Goal: Information Seeking & Learning: Learn about a topic

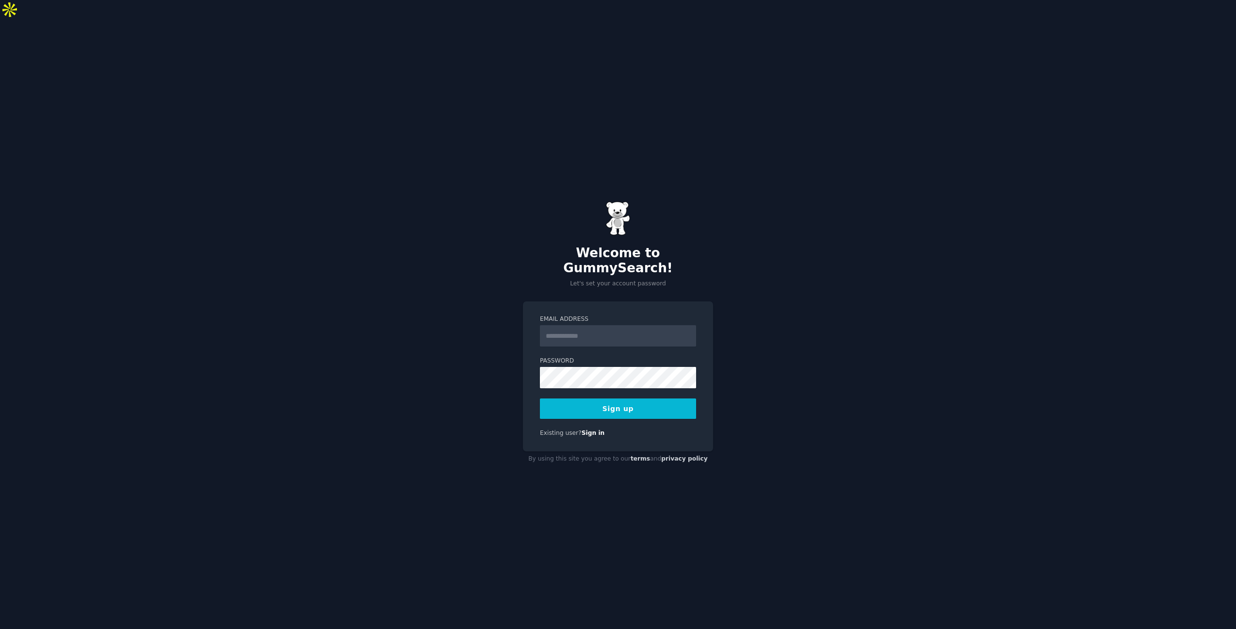
click at [663, 221] on div "Welcome to GummySearch! Let's set your account password" at bounding box center [618, 244] width 190 height 87
click at [588, 325] on form "Email Address Password 8 or more characters Alphanumeric characters No common p…" at bounding box center [618, 367] width 156 height 104
click at [588, 325] on input "Email Address" at bounding box center [618, 335] width 156 height 21
click at [678, 202] on div "Welcome to GummySearch! Let's set your account password" at bounding box center [618, 244] width 190 height 87
click at [619, 325] on input "Email Address" at bounding box center [618, 335] width 156 height 21
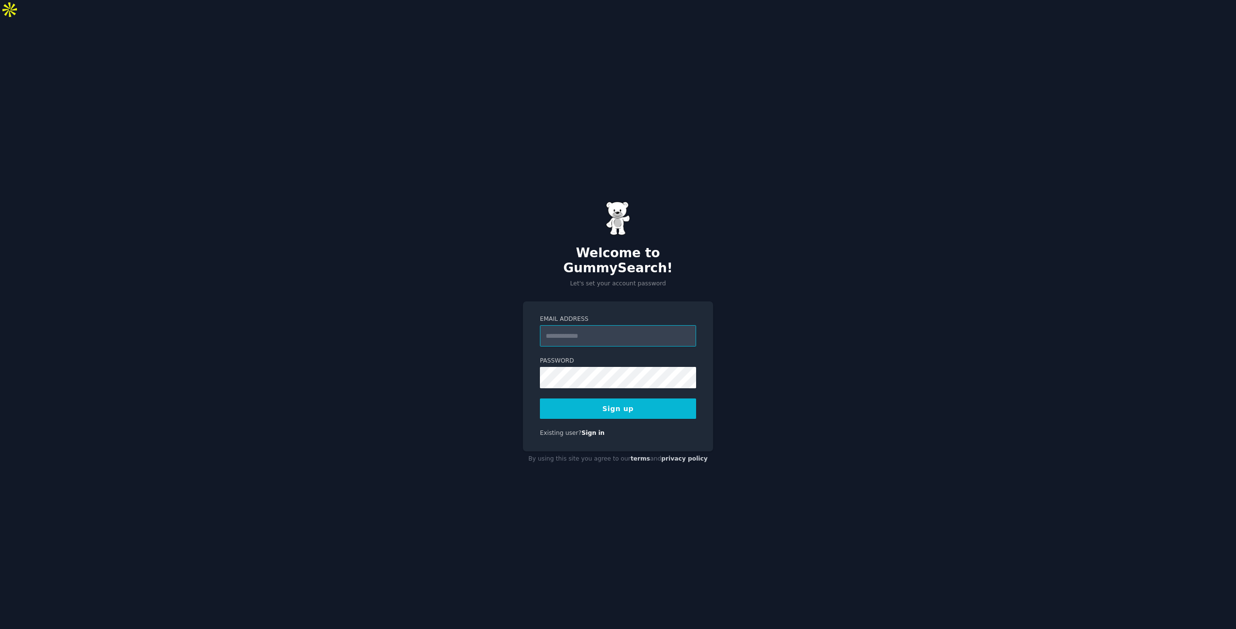
paste input "**********"
type input "**********"
click at [628, 398] on button "Sign up" at bounding box center [618, 408] width 156 height 20
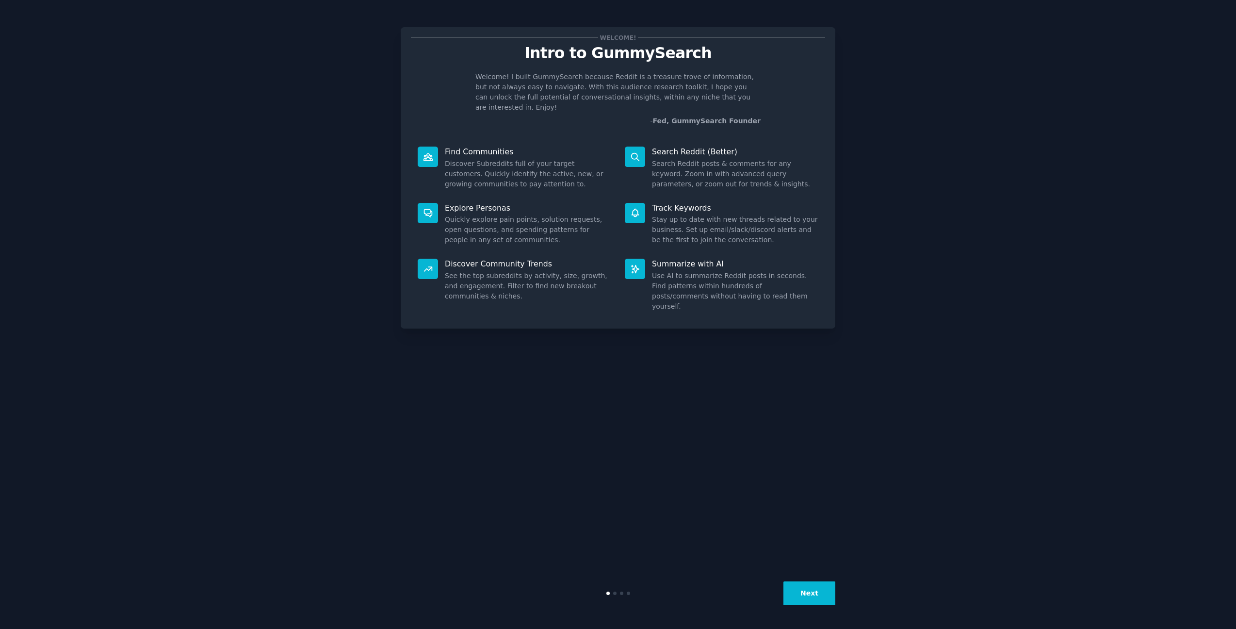
click at [807, 597] on button "Next" at bounding box center [810, 593] width 52 height 24
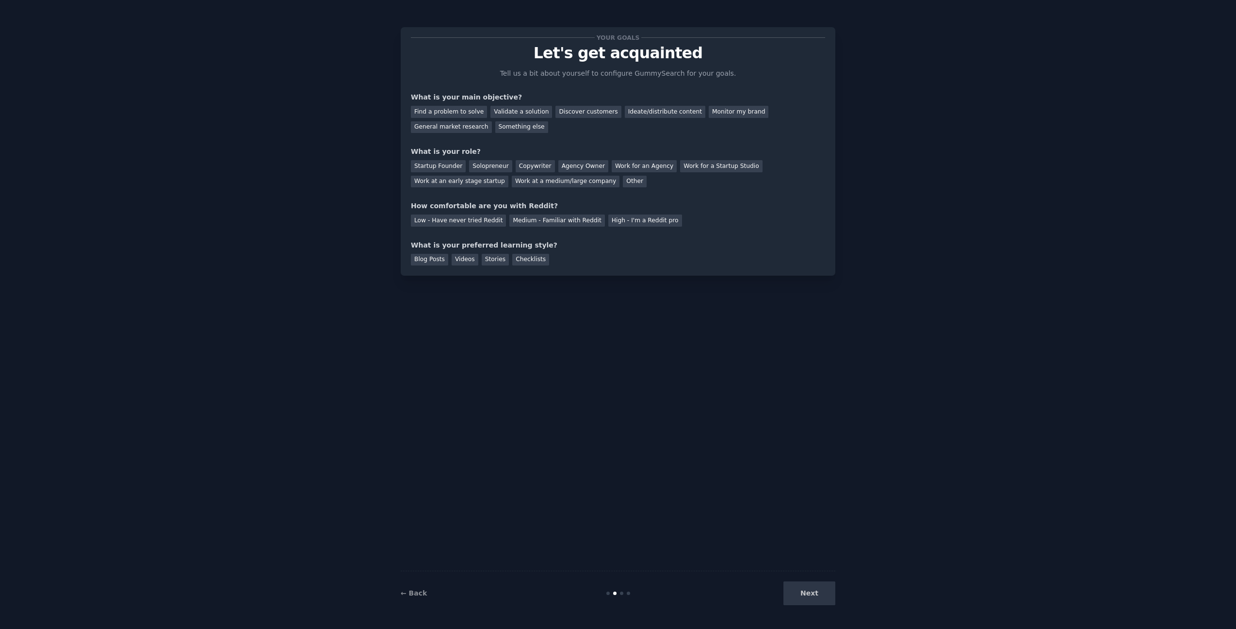
click at [807, 597] on div "Next" at bounding box center [762, 593] width 145 height 24
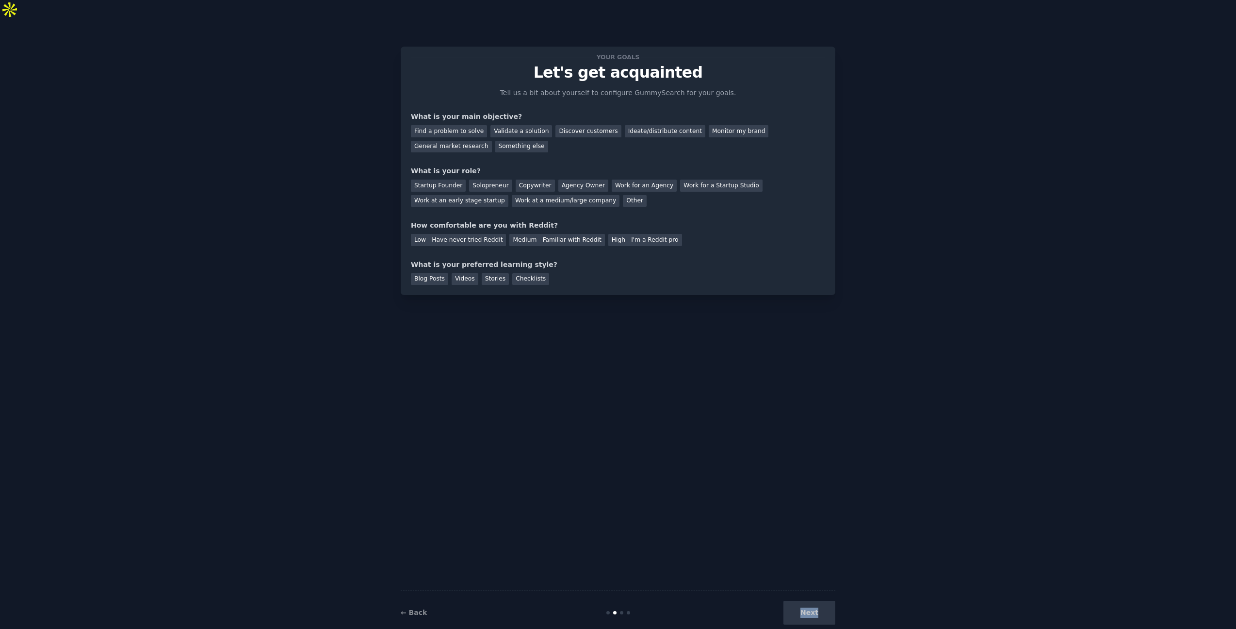
click at [565, 348] on div "Your goals Let's get acquainted Tell us a bit about yourself to configure Gummy…" at bounding box center [618, 334] width 435 height 602
click at [473, 125] on div "Find a problem to solve" at bounding box center [449, 131] width 76 height 12
click at [502, 180] on div "Solopreneur" at bounding box center [490, 186] width 43 height 12
click at [476, 234] on div "Low - Have never tried Reddit" at bounding box center [458, 240] width 95 height 12
click at [496, 273] on div "Stories" at bounding box center [495, 279] width 27 height 12
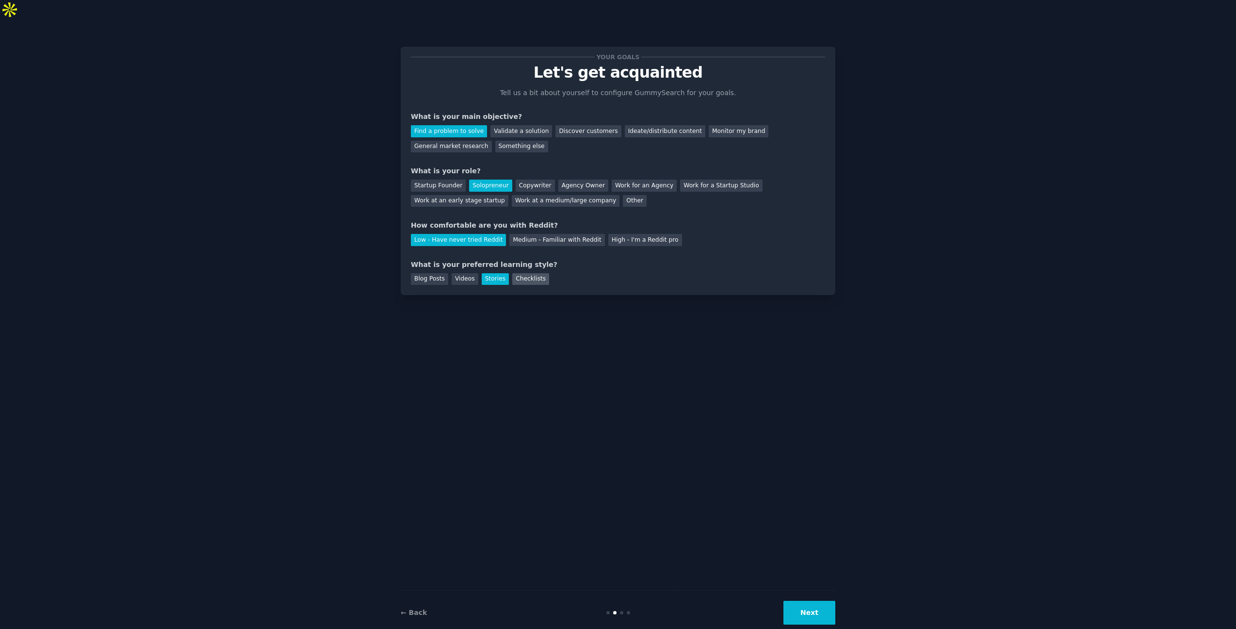
click at [525, 273] on div "Checklists" at bounding box center [530, 279] width 37 height 12
click at [444, 273] on div "Blog Posts" at bounding box center [429, 279] width 37 height 12
click at [466, 273] on div "Videos" at bounding box center [465, 279] width 27 height 12
click at [486, 273] on div "Stories" at bounding box center [495, 279] width 27 height 12
click at [535, 273] on div "Checklists" at bounding box center [530, 279] width 37 height 12
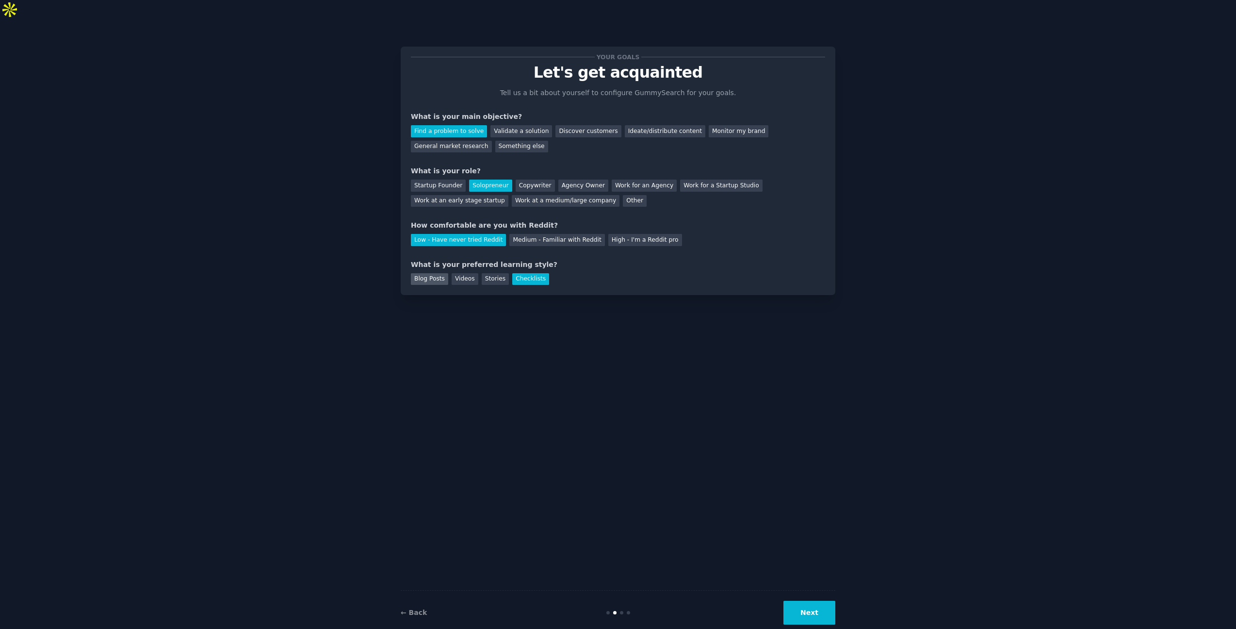
click at [436, 273] on div "Blog Posts" at bounding box center [429, 279] width 37 height 12
click at [486, 273] on div "Stories" at bounding box center [495, 279] width 27 height 12
click at [805, 601] on button "Next" at bounding box center [810, 613] width 52 height 24
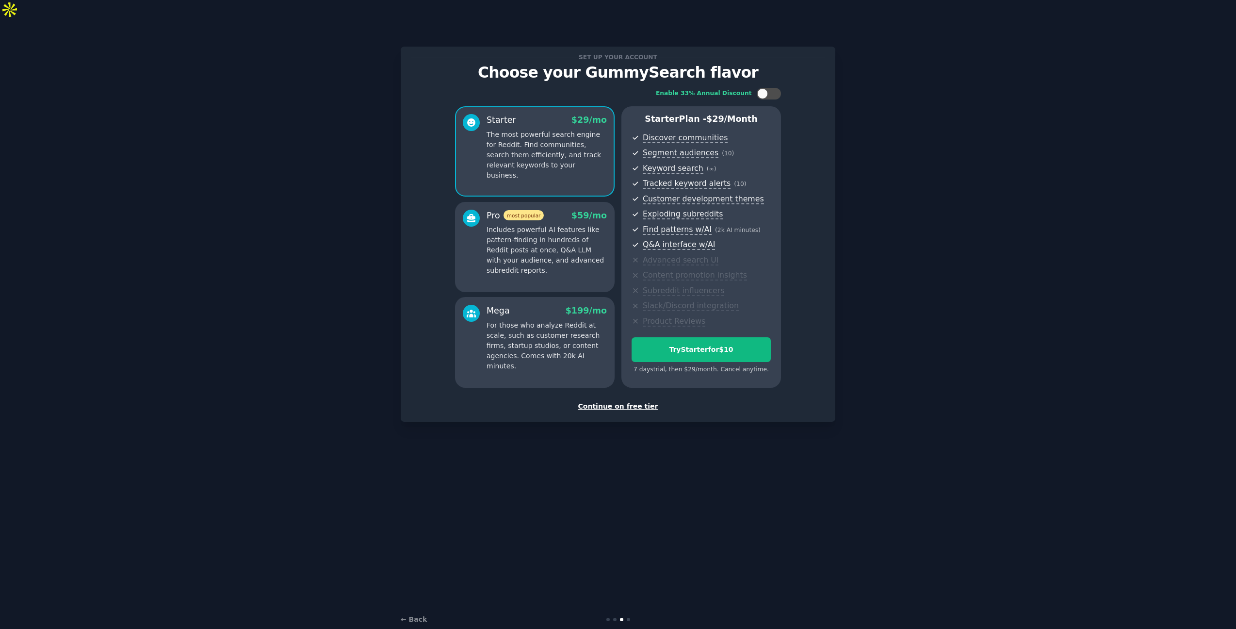
click at [625, 401] on div "Continue on free tier" at bounding box center [618, 406] width 414 height 10
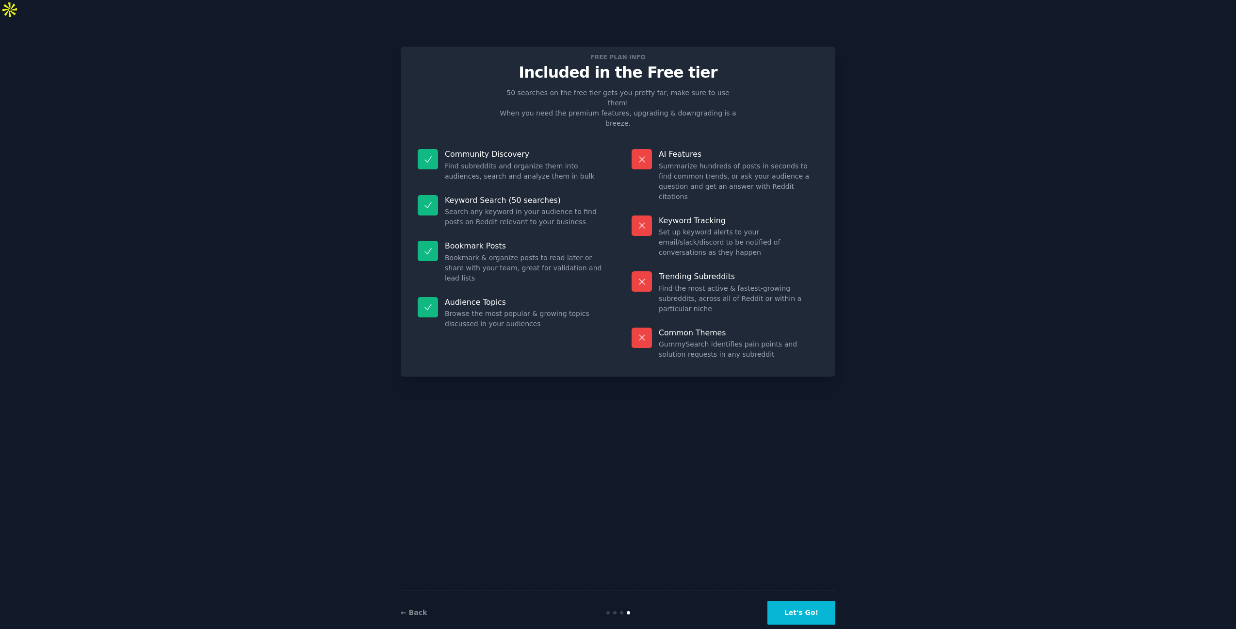
click at [811, 601] on button "Let's Go!" at bounding box center [802, 613] width 68 height 24
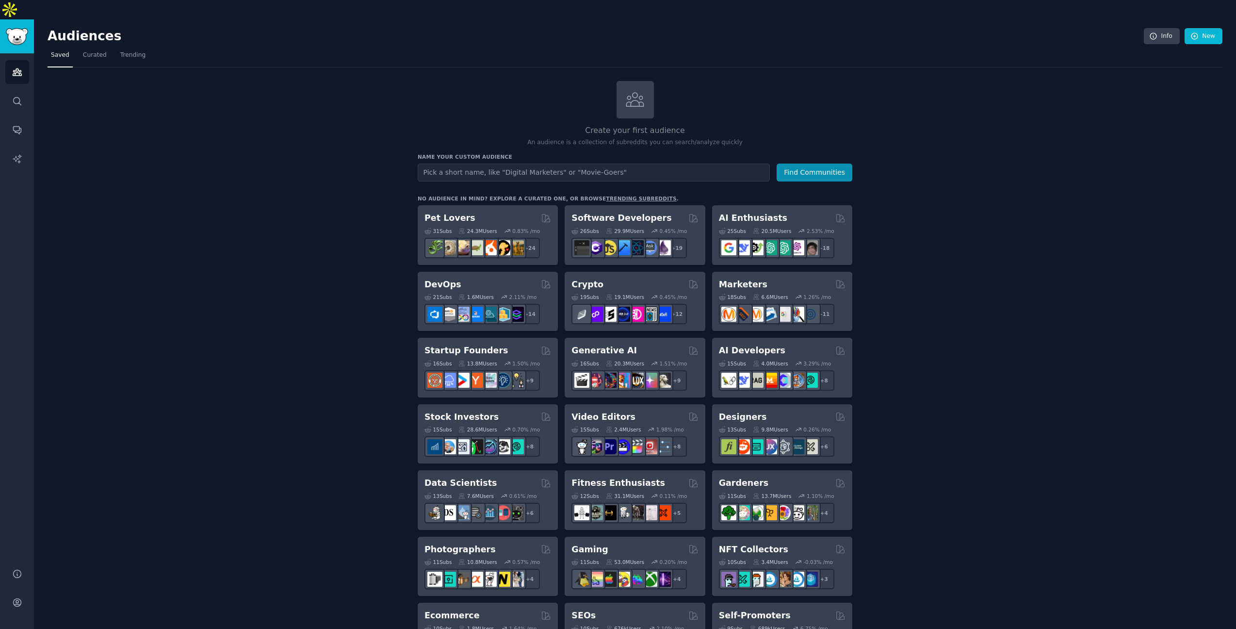
click at [544, 163] on input "text" at bounding box center [594, 172] width 352 height 18
type input "bpo"
click at [806, 163] on button "Find Communities" at bounding box center [815, 172] width 76 height 18
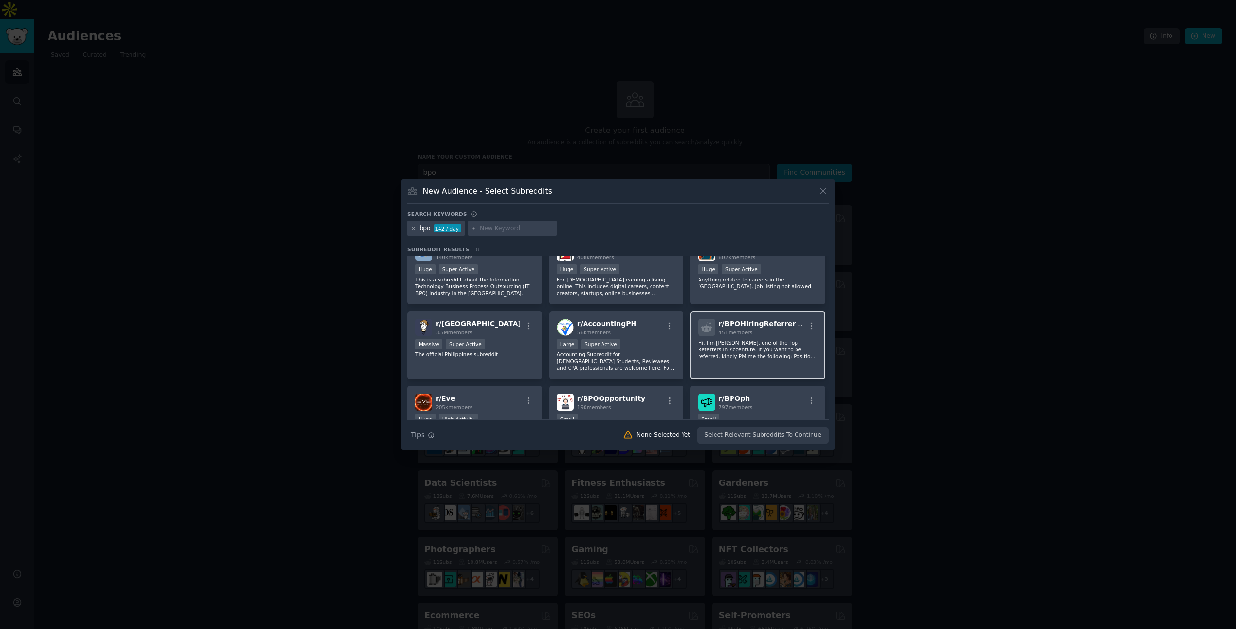
scroll to position [93, 0]
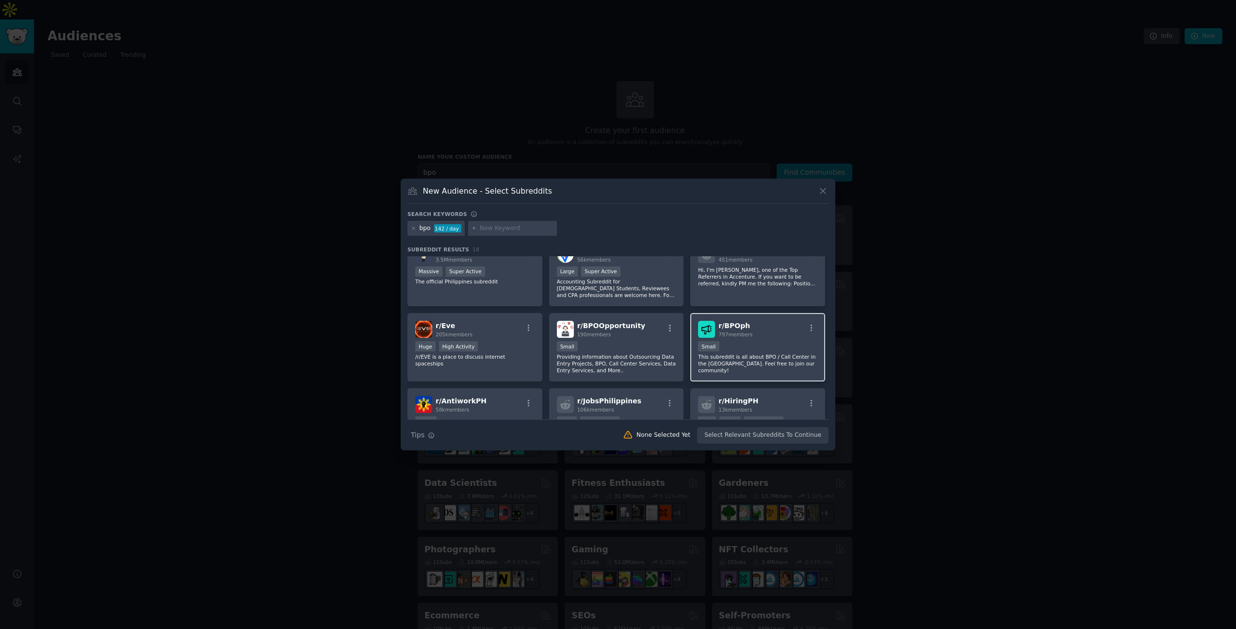
click at [766, 336] on div "r/ BPOph 797 members" at bounding box center [757, 329] width 119 height 17
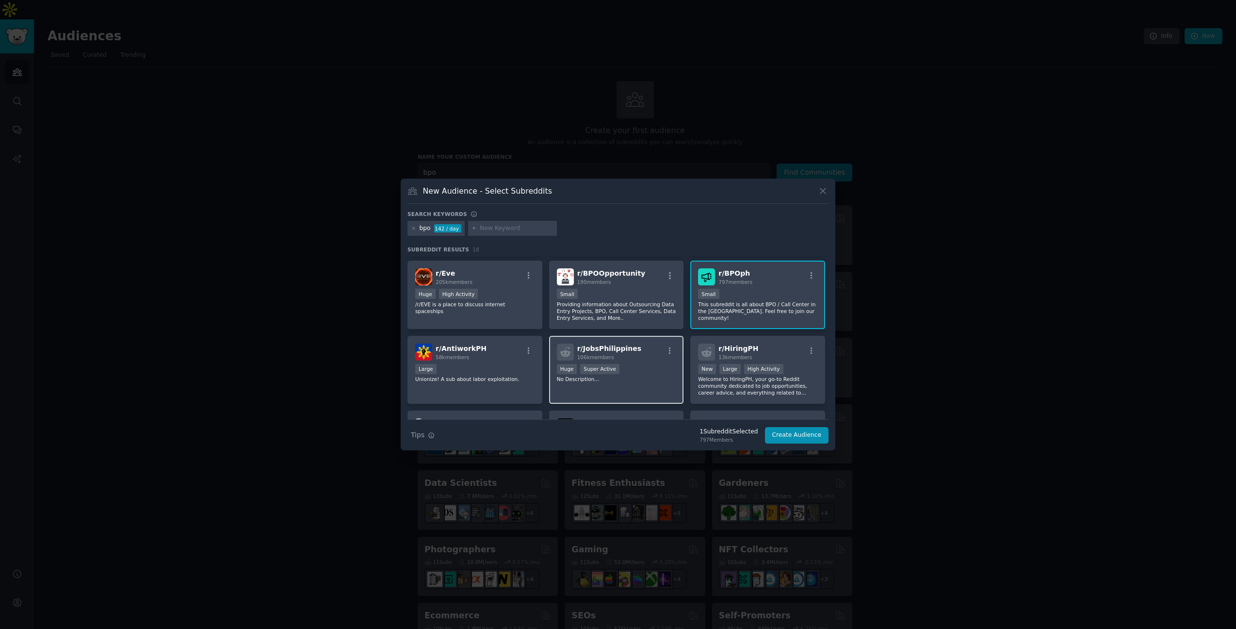
scroll to position [148, 0]
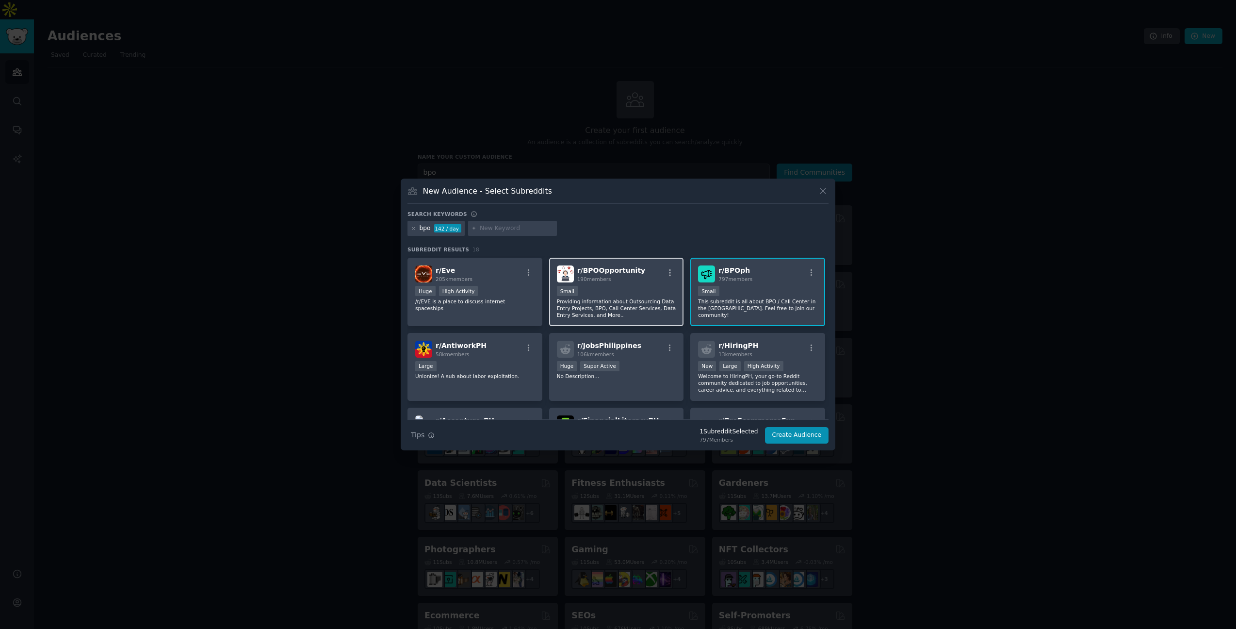
click at [612, 306] on p "Providing information about Outsourcing Data Entry Projects, BPO, Call Center S…" at bounding box center [616, 308] width 119 height 20
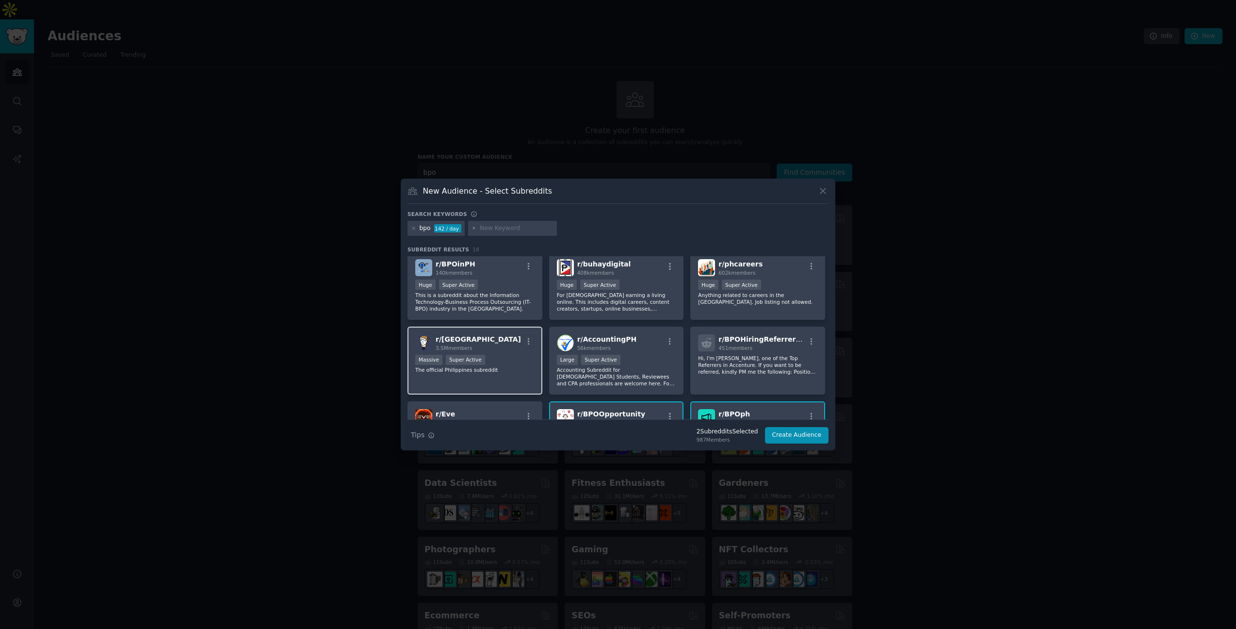
scroll to position [0, 0]
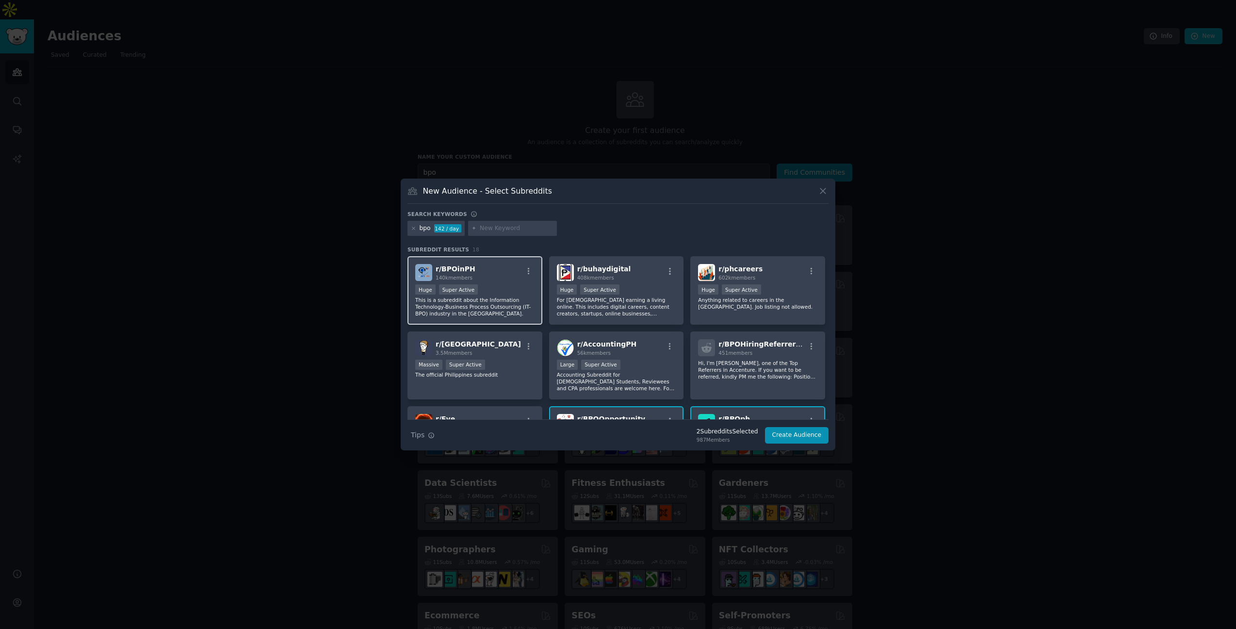
click at [507, 289] on div "Huge Super Active" at bounding box center [474, 290] width 119 height 12
click at [759, 388] on div "r/ BPOHiringReferrerPH 451 members Hi, I'm Maria Cristina Ison, one of the Top …" at bounding box center [757, 365] width 135 height 68
click at [526, 230] on input "text" at bounding box center [517, 228] width 74 height 9
type input "business process outsource"
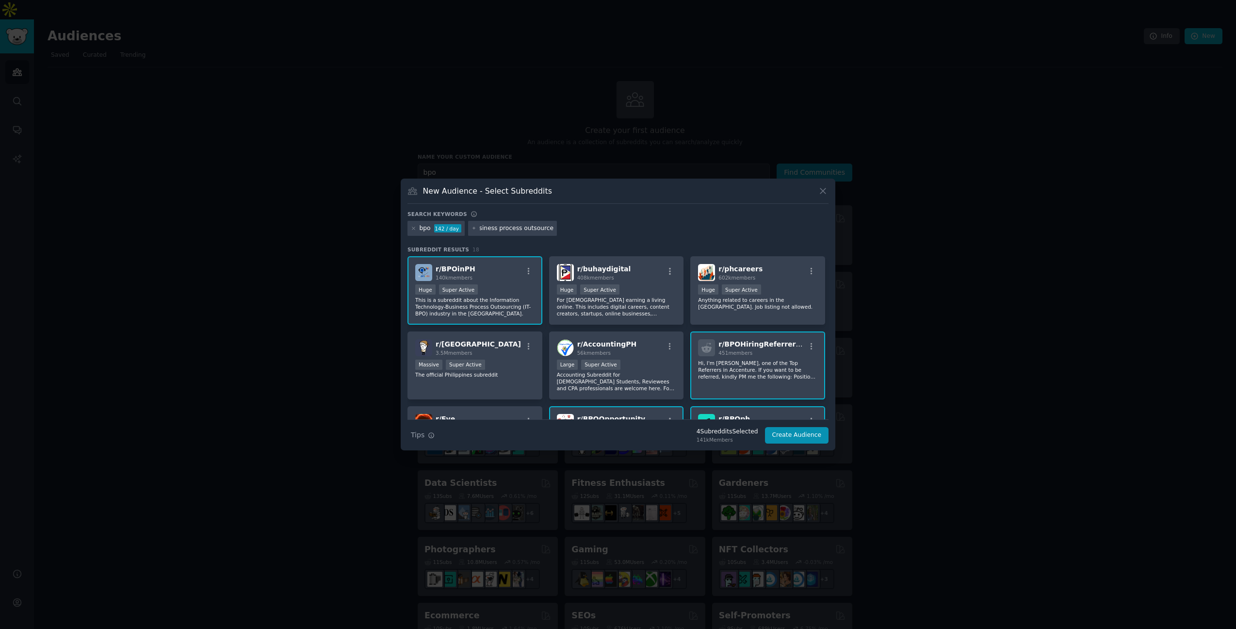
scroll to position [0, 13]
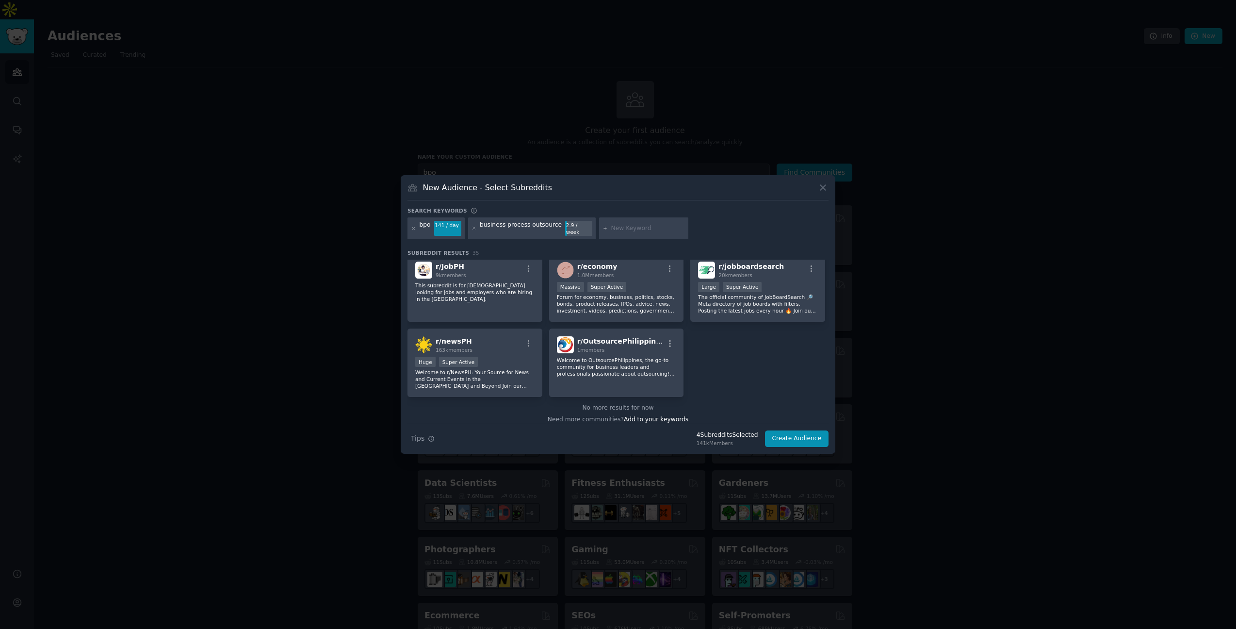
scroll to position [745, 0]
click at [791, 438] on button "Create Audience" at bounding box center [797, 438] width 64 height 16
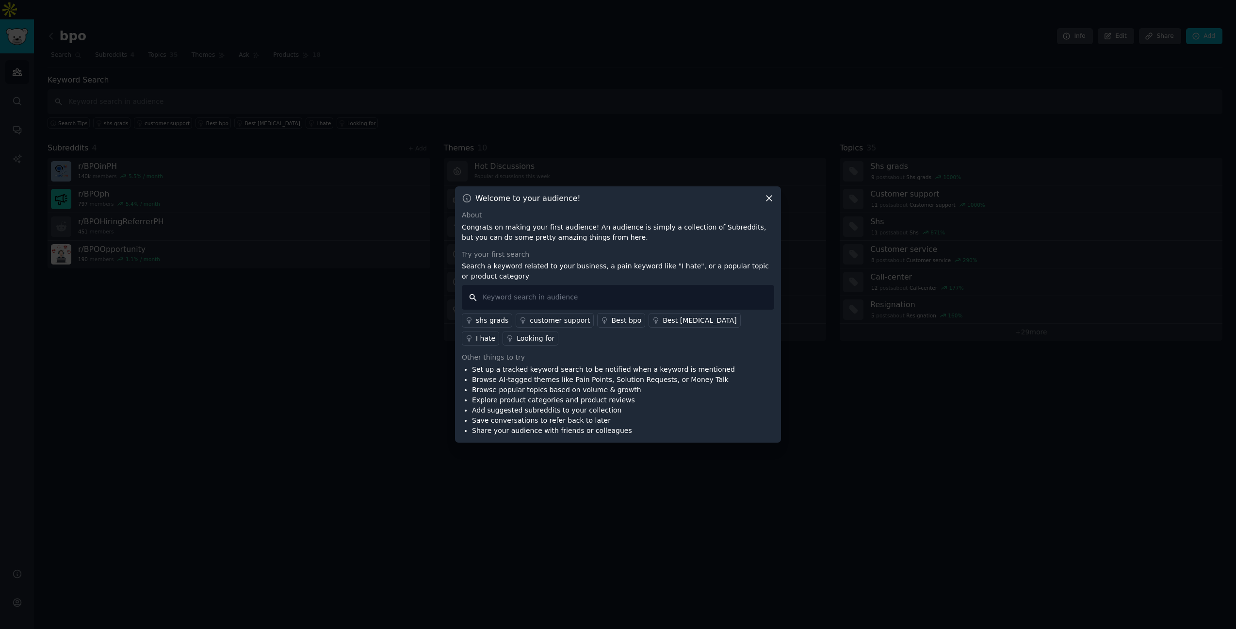
click at [705, 298] on input "text" at bounding box center [618, 297] width 312 height 25
type input "client"
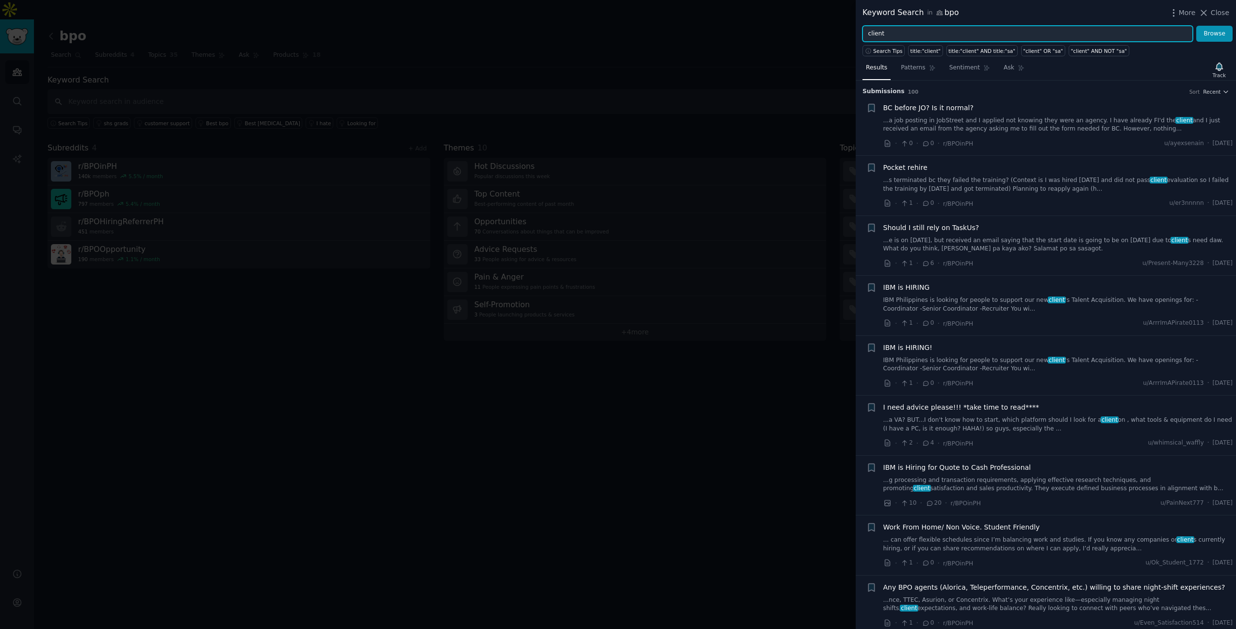
drag, startPoint x: 1183, startPoint y: 35, endPoint x: 835, endPoint y: 30, distance: 347.4
click at [835, 30] on div "Keyword Search in bpo More Close client Browse Search Tips title:"client" title…" at bounding box center [618, 314] width 1236 height 629
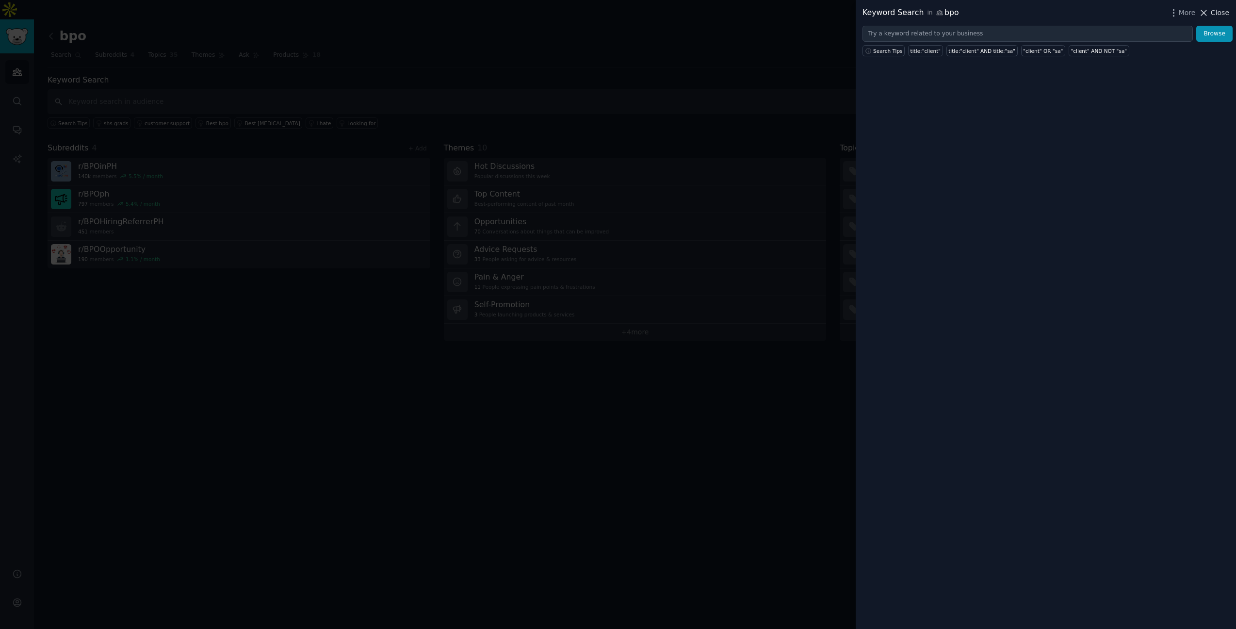
click at [1208, 13] on icon at bounding box center [1204, 13] width 10 height 10
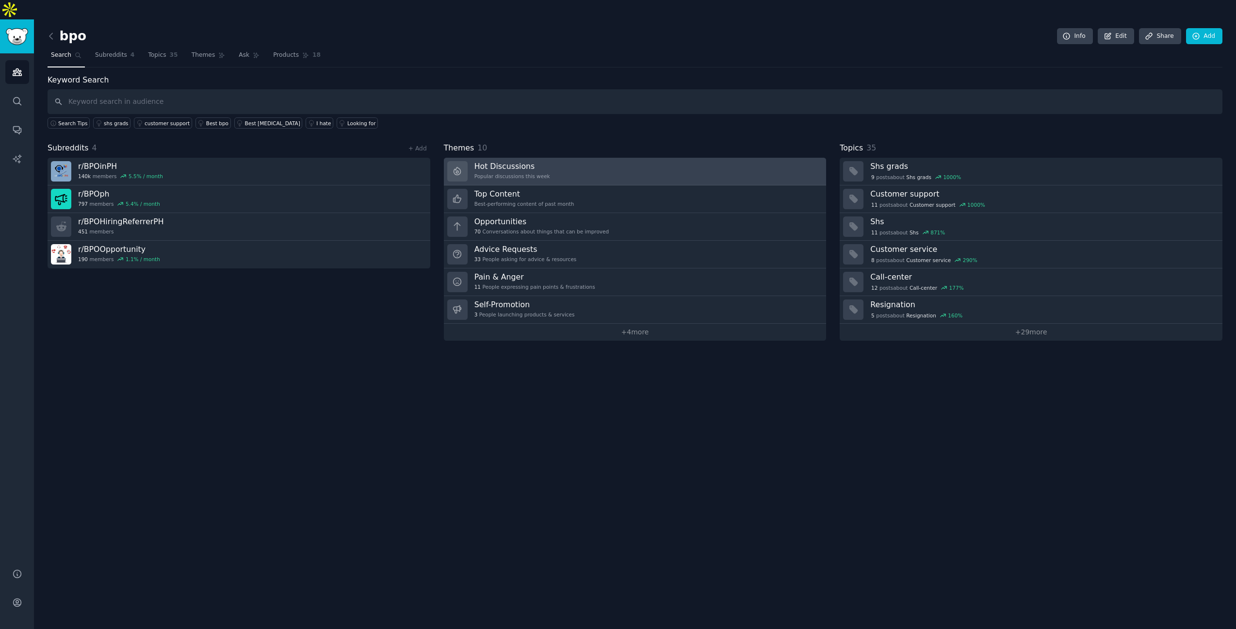
click at [593, 158] on link "Hot Discussions Popular discussions this week" at bounding box center [635, 172] width 383 height 28
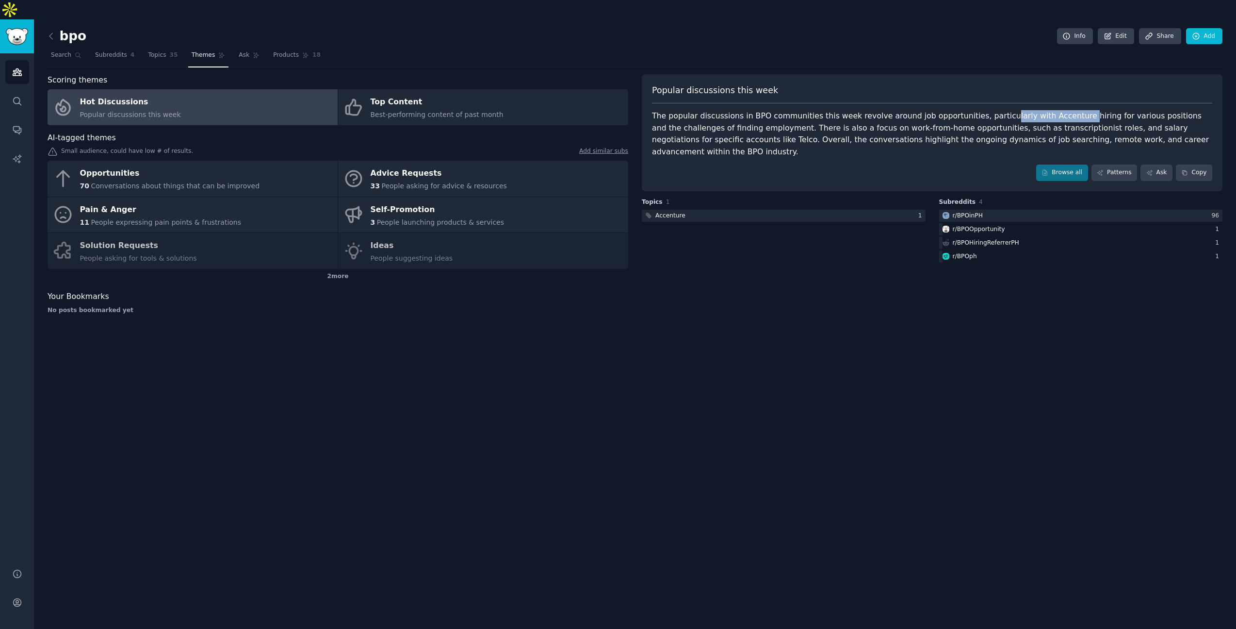
drag, startPoint x: 995, startPoint y: 95, endPoint x: 1056, endPoint y: 94, distance: 60.7
click at [1056, 110] on div "The popular discussions in BPO communities this week revolve around job opportu…" at bounding box center [932, 134] width 560 height 48
drag, startPoint x: 1078, startPoint y: 95, endPoint x: 1144, endPoint y: 94, distance: 66.0
click at [1144, 110] on div "The popular discussions in BPO communities this week revolve around job opportu…" at bounding box center [932, 134] width 560 height 48
click at [1076, 110] on div "The popular discussions in BPO communities this week revolve around job opportu…" at bounding box center [932, 134] width 560 height 48
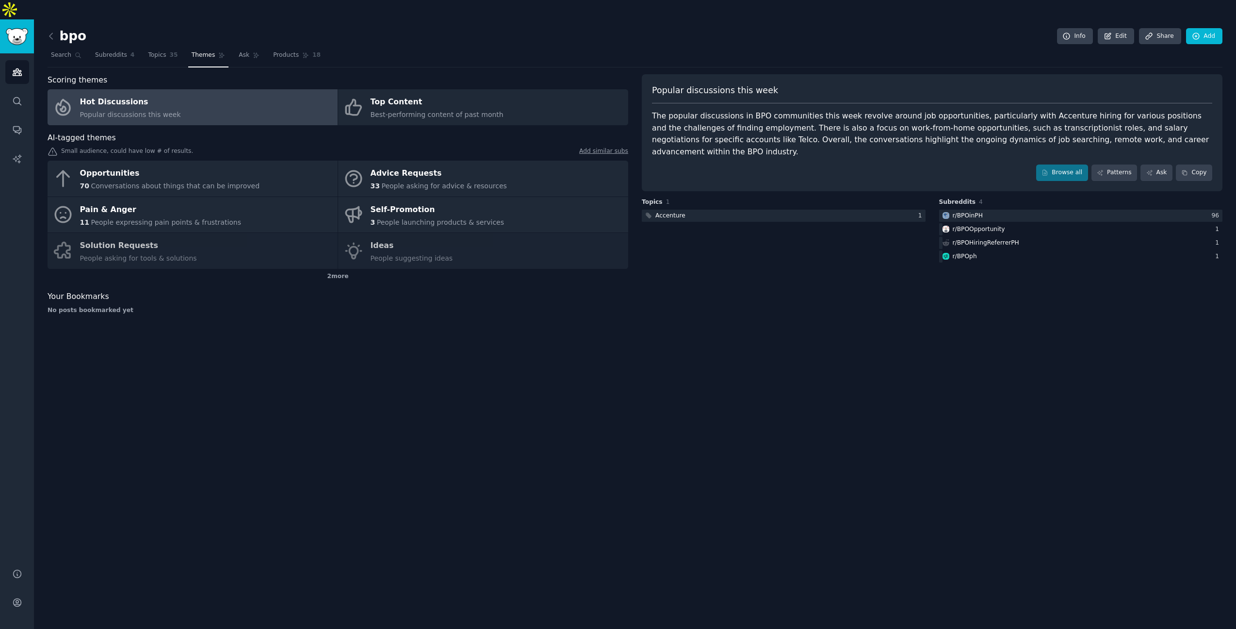
drag, startPoint x: 1021, startPoint y: 98, endPoint x: 1049, endPoint y: 96, distance: 28.2
click at [1049, 110] on div "The popular discussions in BPO communities this week revolve around job opportu…" at bounding box center [932, 134] width 560 height 48
click at [1054, 110] on div "The popular discussions in BPO communities this week revolve around job opportu…" at bounding box center [932, 134] width 560 height 48
drag, startPoint x: 1053, startPoint y: 98, endPoint x: 1019, endPoint y: 101, distance: 34.5
click at [1019, 110] on div "The popular discussions in BPO communities this week revolve around job opportu…" at bounding box center [932, 134] width 560 height 48
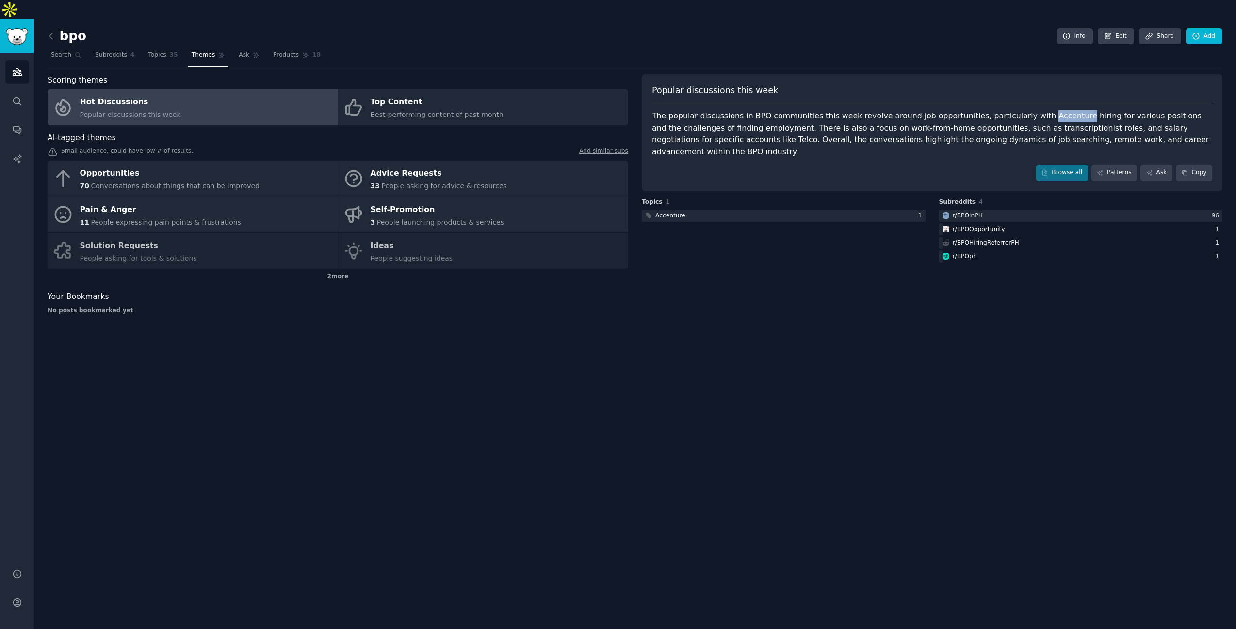
copy div "Accenture"
click at [410, 168] on font "Advice Requests" at bounding box center [406, 172] width 71 height 9
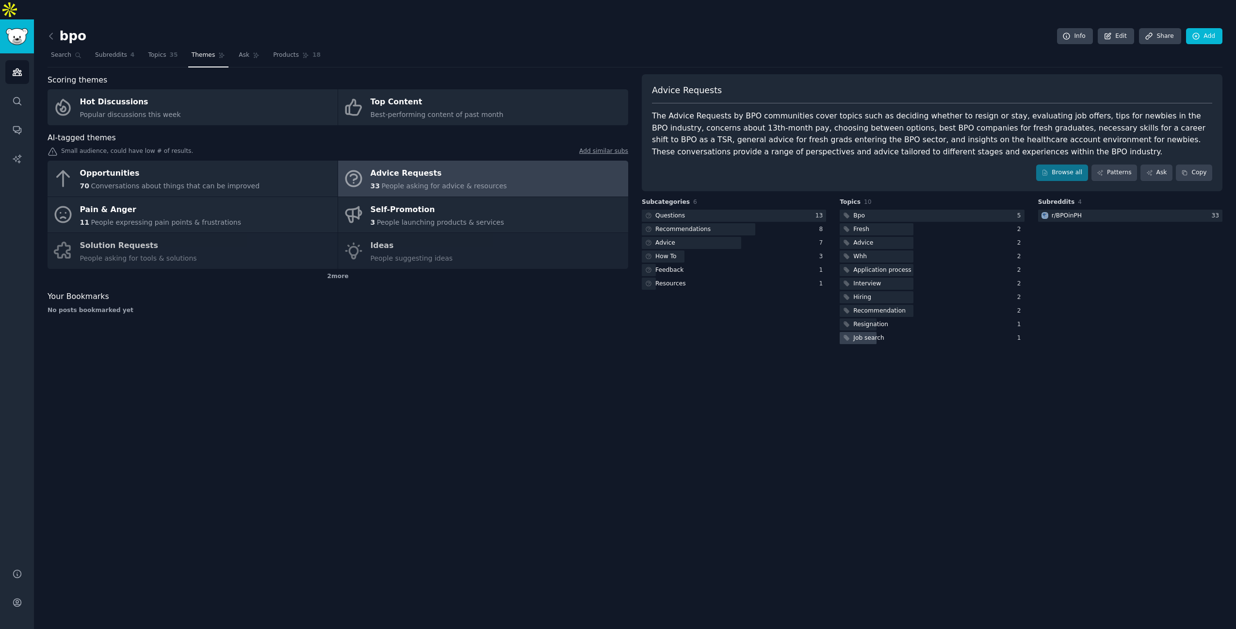
click at [880, 334] on div "Job search" at bounding box center [868, 338] width 31 height 9
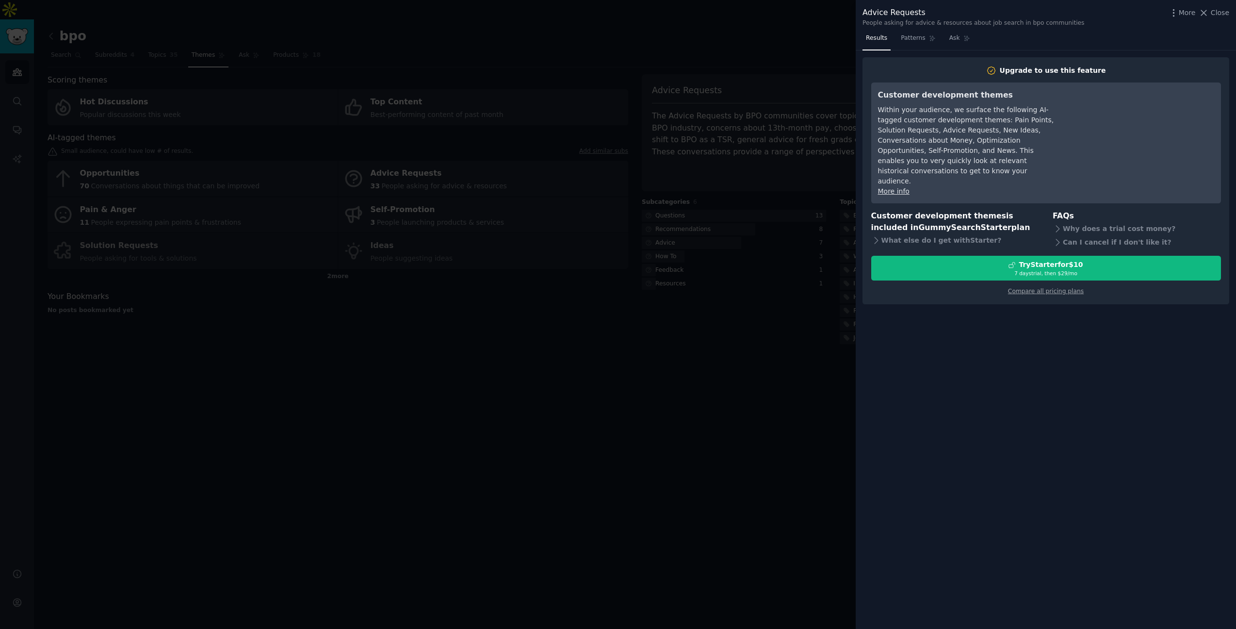
click at [822, 324] on div at bounding box center [618, 314] width 1236 height 629
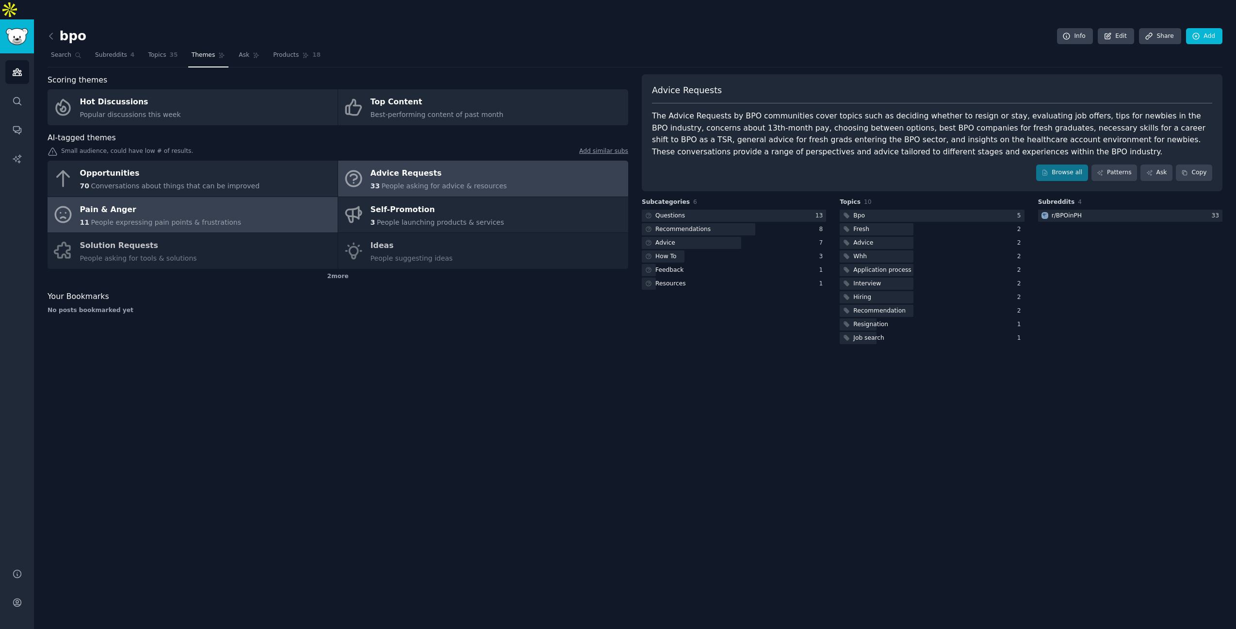
click at [222, 218] on span "People expressing pain points & frustrations" at bounding box center [166, 222] width 150 height 8
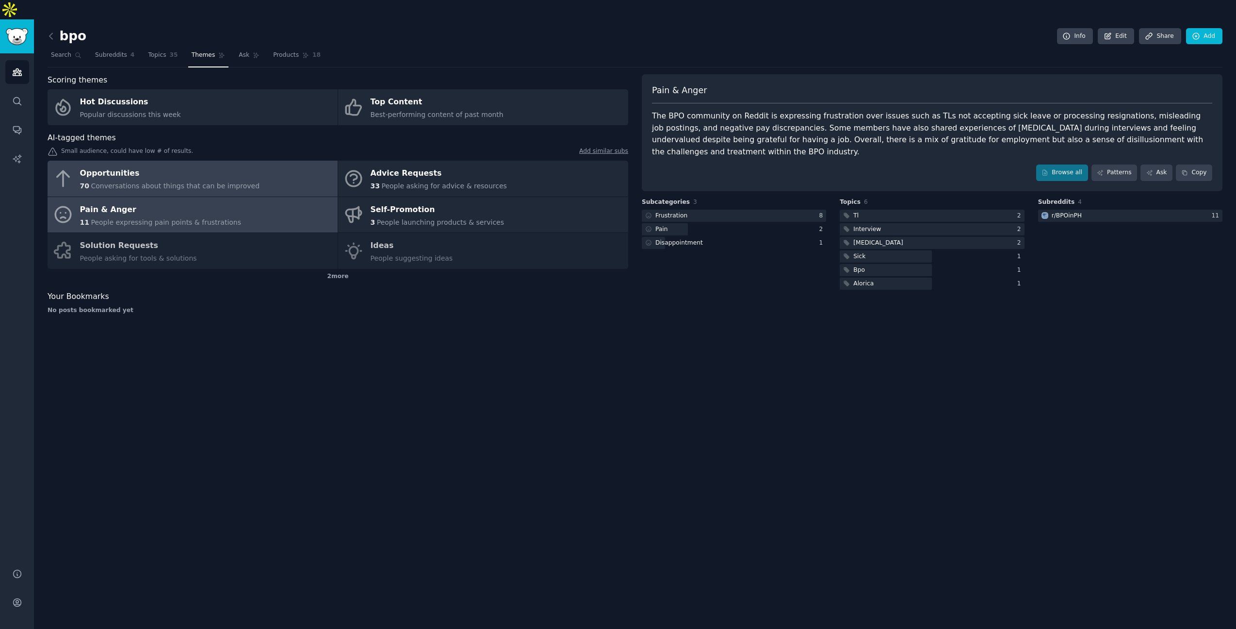
click at [179, 182] on span "Conversations about things that can be improved" at bounding box center [175, 186] width 169 height 8
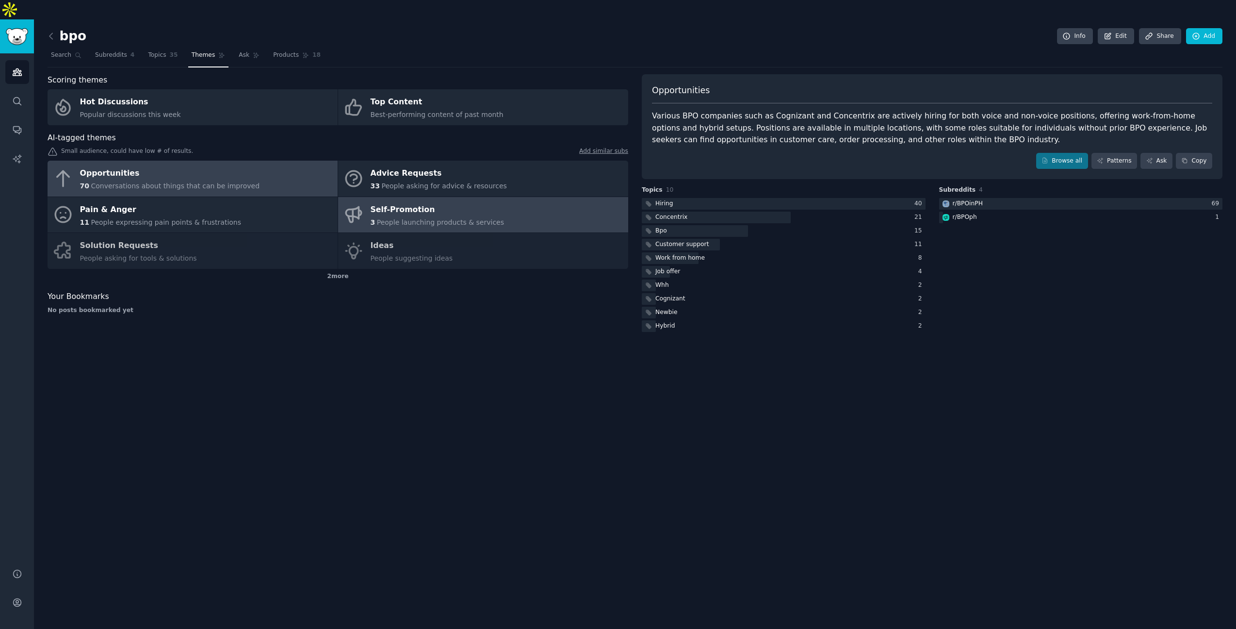
click at [450, 208] on link "Self-Promotion 3 People launching products & services" at bounding box center [483, 215] width 290 height 36
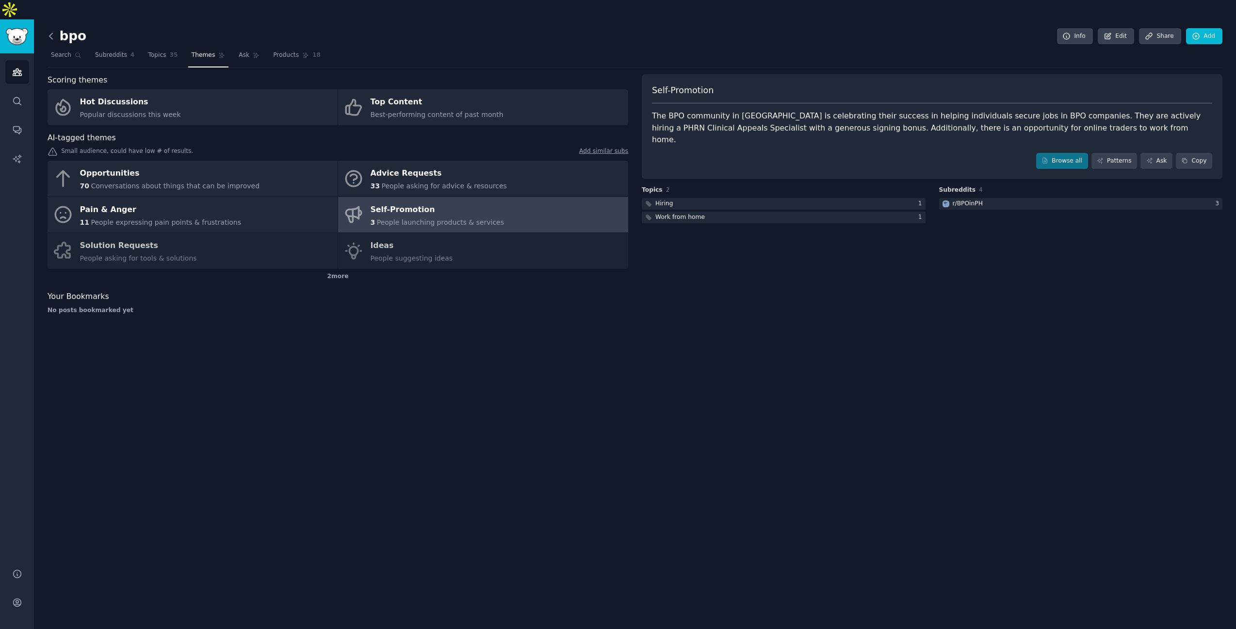
click at [54, 31] on icon at bounding box center [51, 36] width 10 height 10
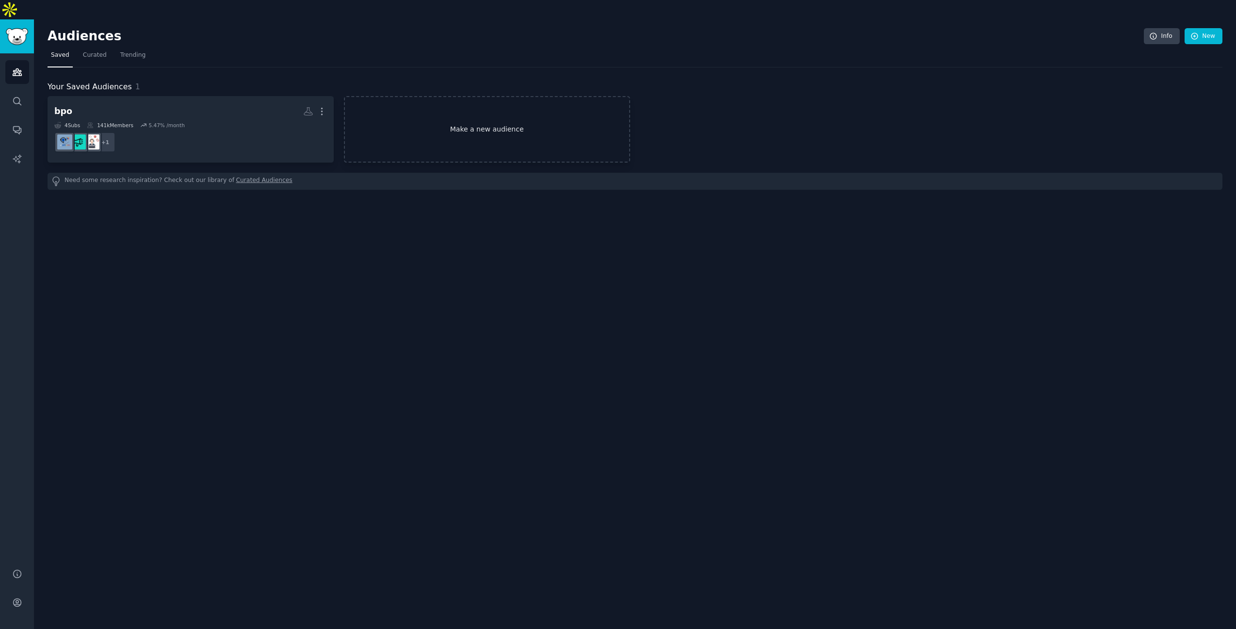
click at [503, 123] on link "Make a new audience" at bounding box center [487, 129] width 286 height 66
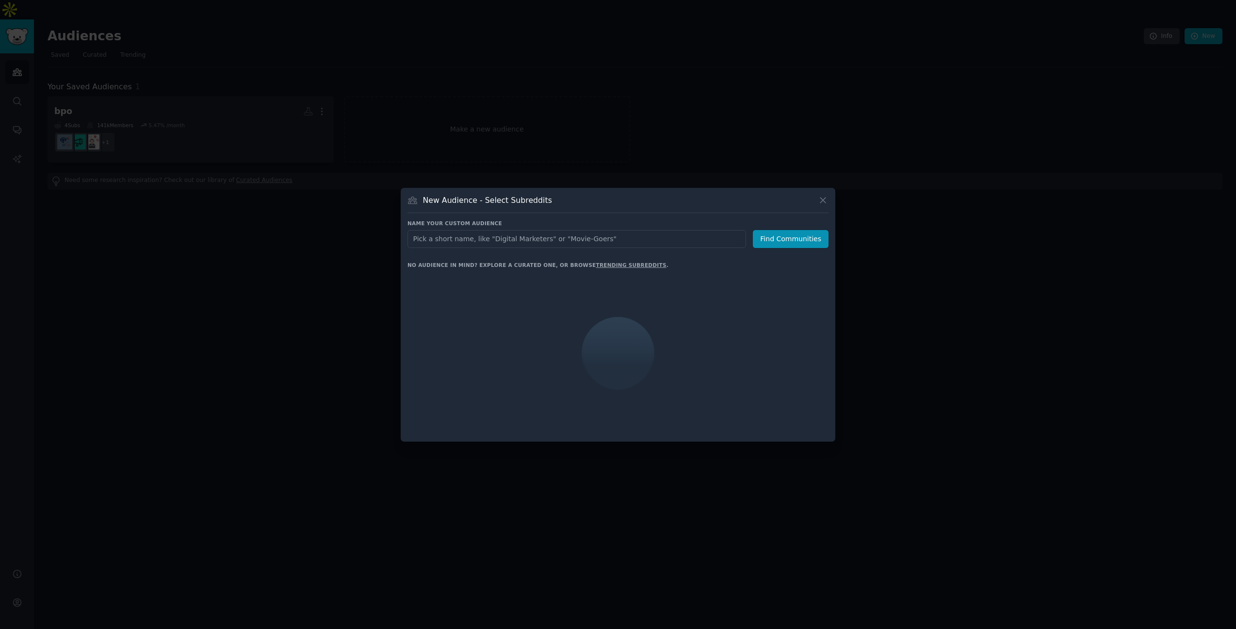
click at [561, 246] on input "text" at bounding box center [577, 239] width 339 height 18
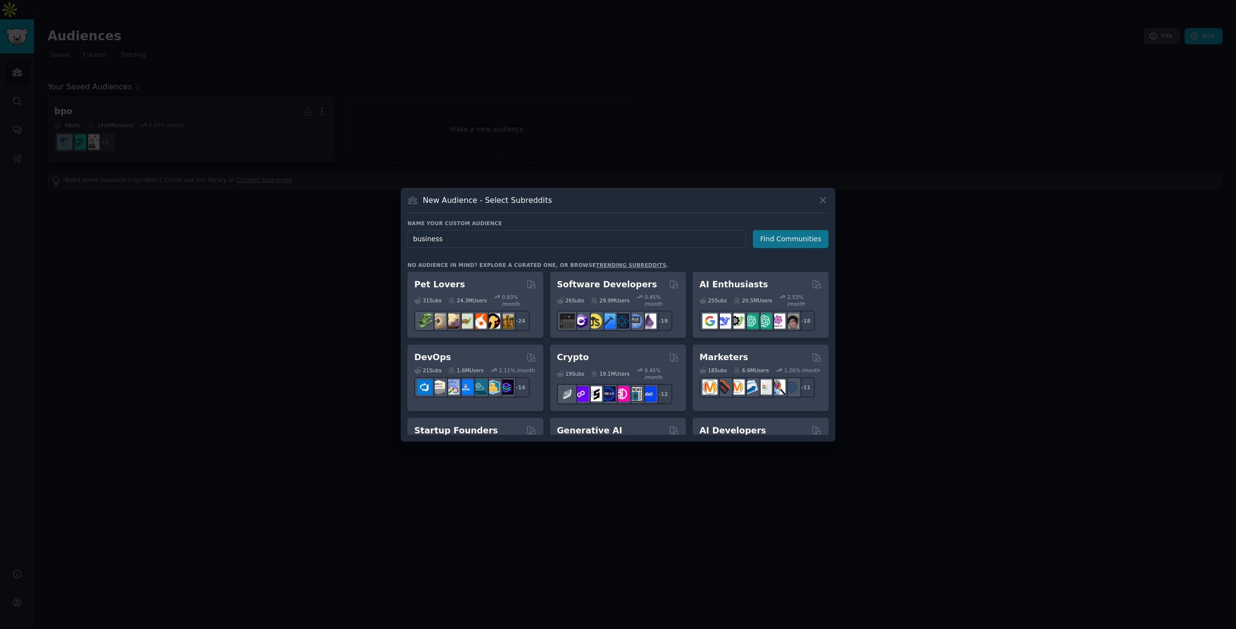
type input "business"
click at [770, 236] on button "Find Communities" at bounding box center [791, 239] width 76 height 18
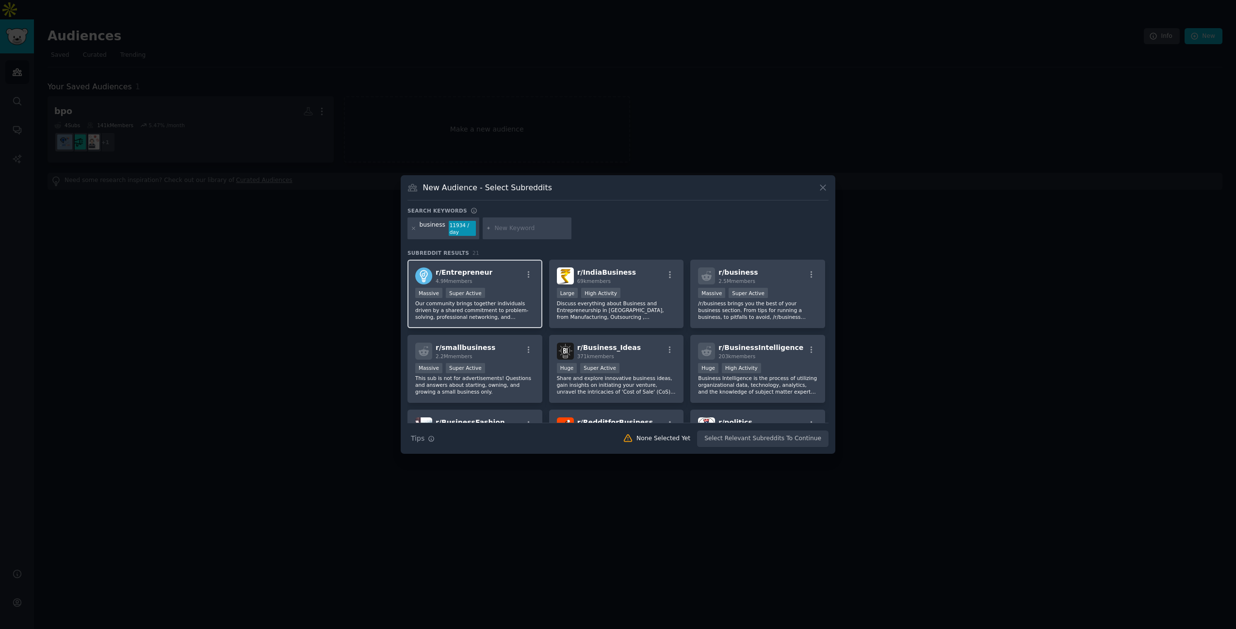
click at [512, 296] on div "Massive Super Active" at bounding box center [474, 294] width 119 height 12
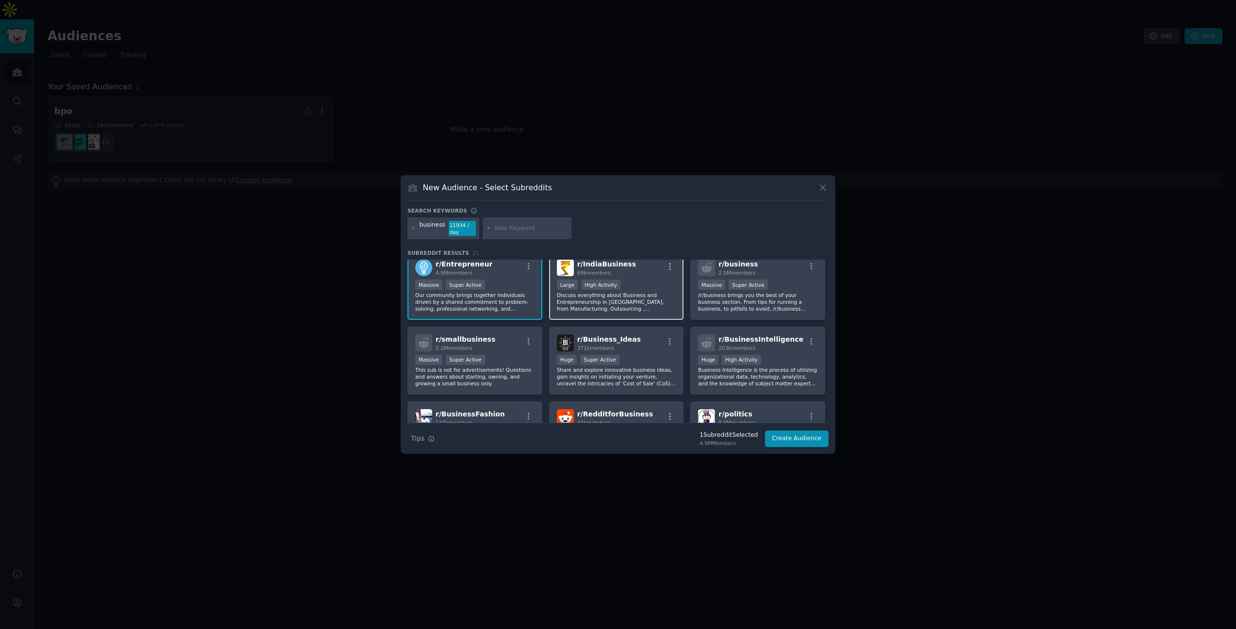
scroll to position [16, 0]
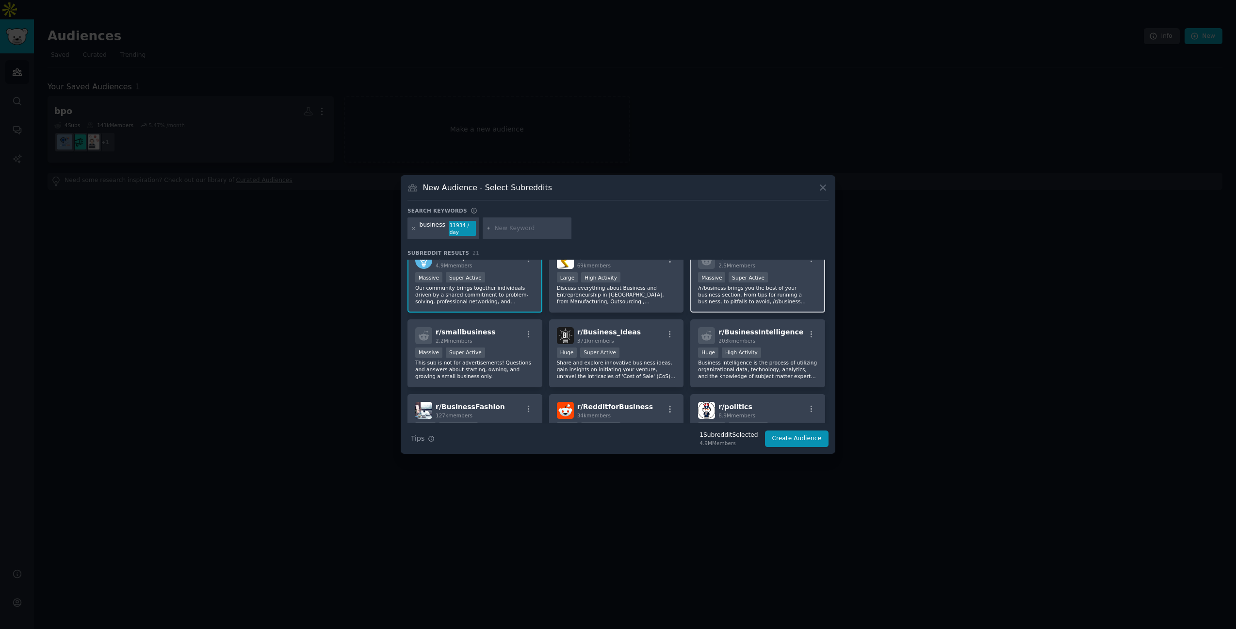
click at [799, 282] on div ">= 95th percentile for submissions / day Massive Super Active" at bounding box center [757, 278] width 119 height 12
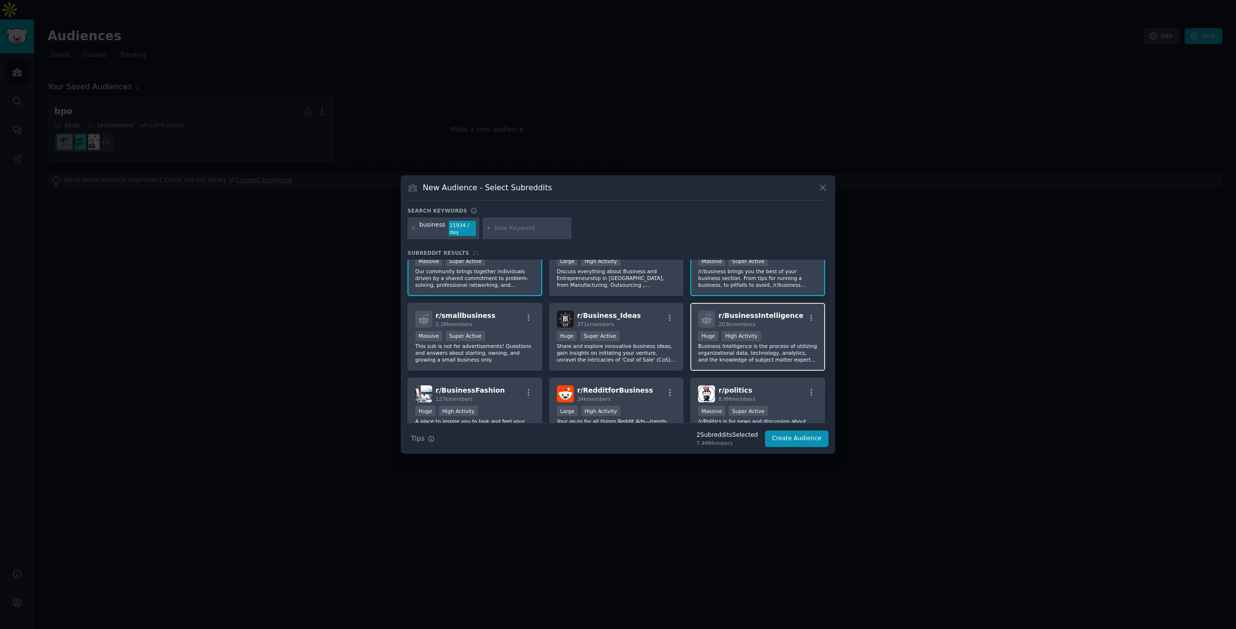
click at [781, 330] on div "r/ BusinessIntelligence 203k members >= 80th percentile for submissions / day H…" at bounding box center [757, 337] width 135 height 68
click at [658, 326] on div "r/ Business_Ideas 371k members" at bounding box center [616, 319] width 119 height 17
click at [494, 322] on div "r/ smallbusiness 2.2M members" at bounding box center [474, 319] width 119 height 17
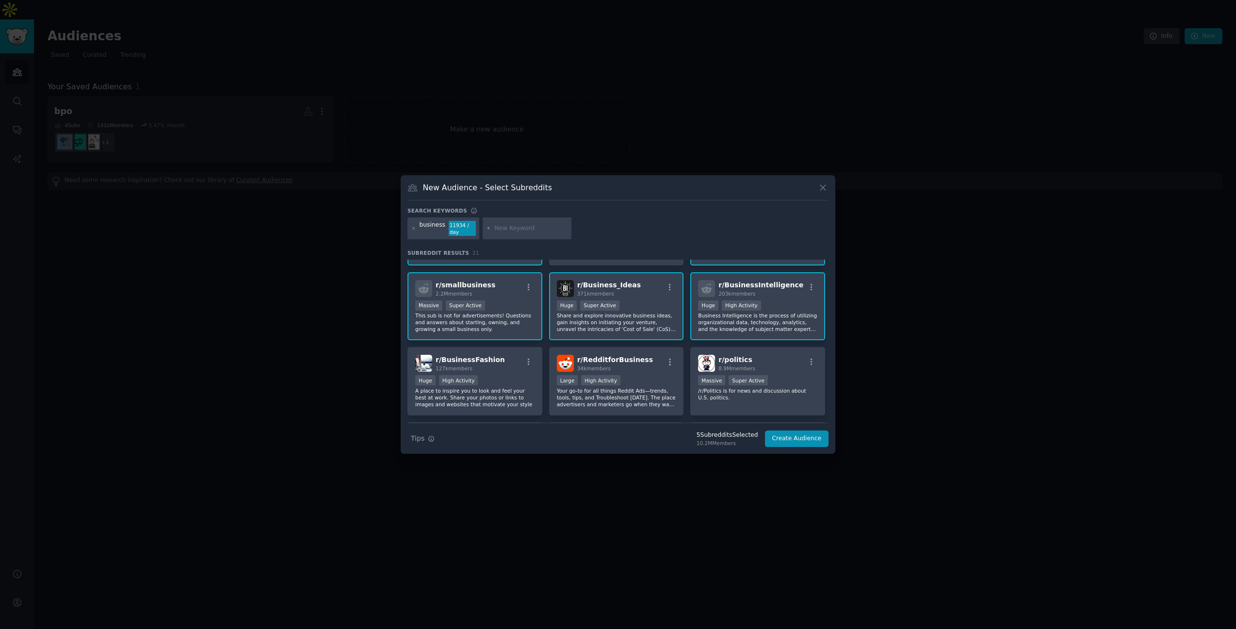
scroll to position [63, 0]
click at [507, 291] on div "r/ smallbusiness 2.2M members" at bounding box center [474, 287] width 119 height 17
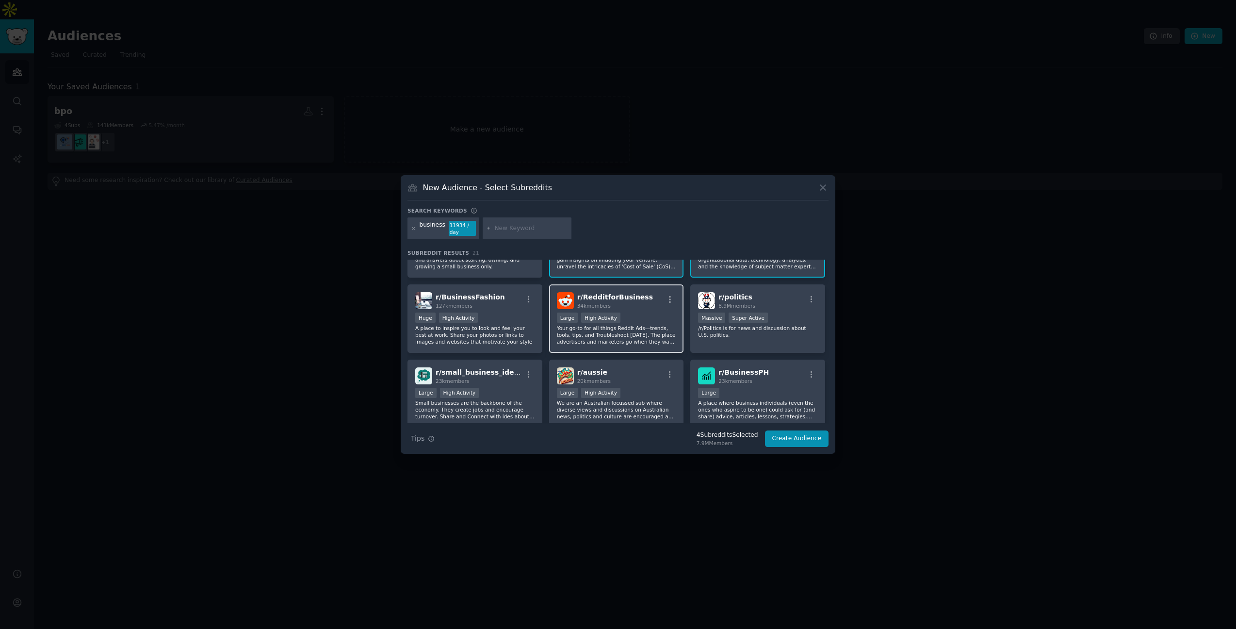
scroll to position [126, 0]
click at [650, 305] on div "r/ RedditforBusiness 34k members" at bounding box center [616, 300] width 119 height 17
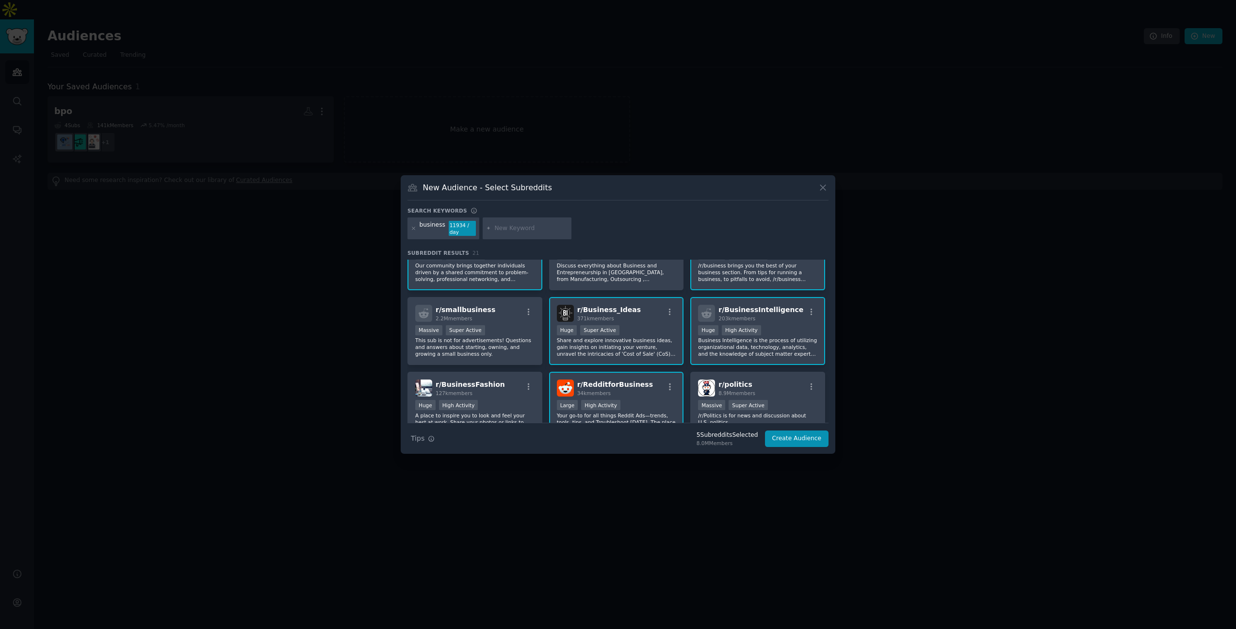
scroll to position [0, 0]
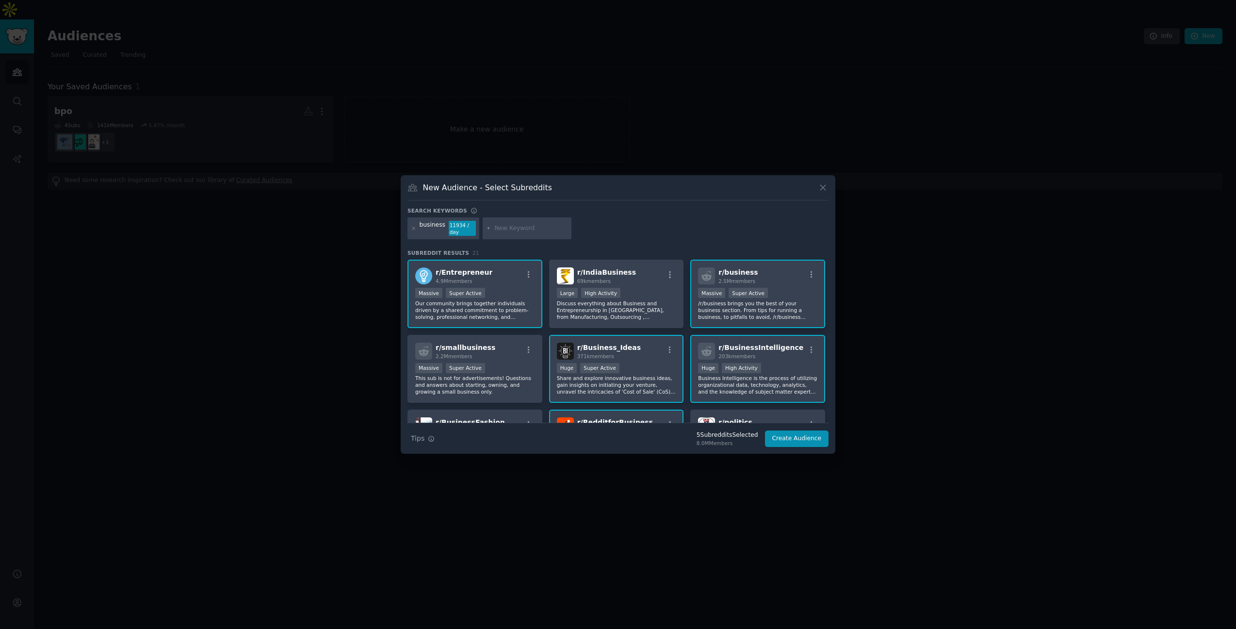
click at [513, 232] on input "text" at bounding box center [531, 228] width 74 height 9
type input "ceo"
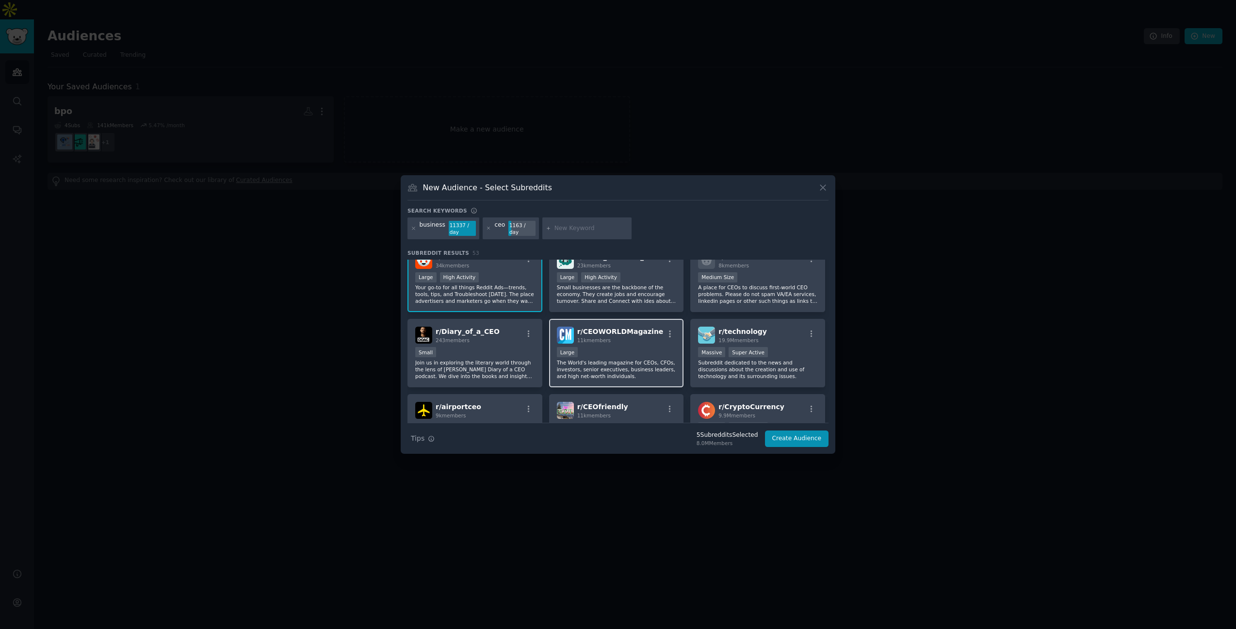
scroll to position [173, 0]
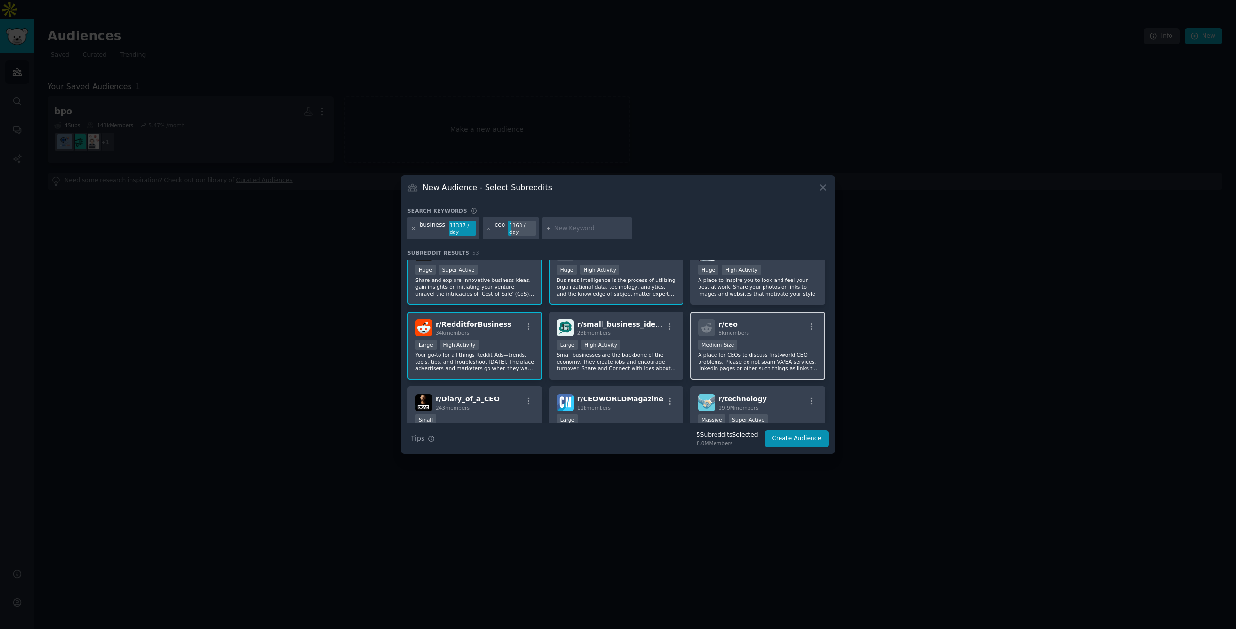
click at [771, 335] on div "r/ ceo 8k members" at bounding box center [757, 327] width 119 height 17
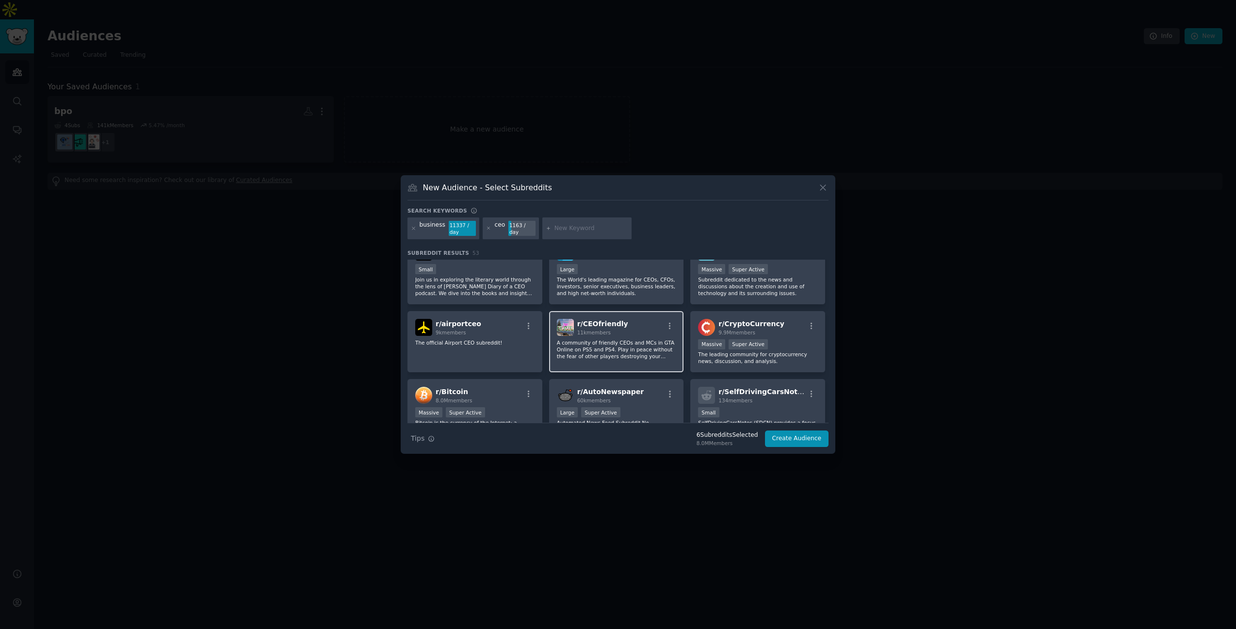
scroll to position [327, 0]
click at [612, 329] on div "11k members" at bounding box center [602, 329] width 51 height 7
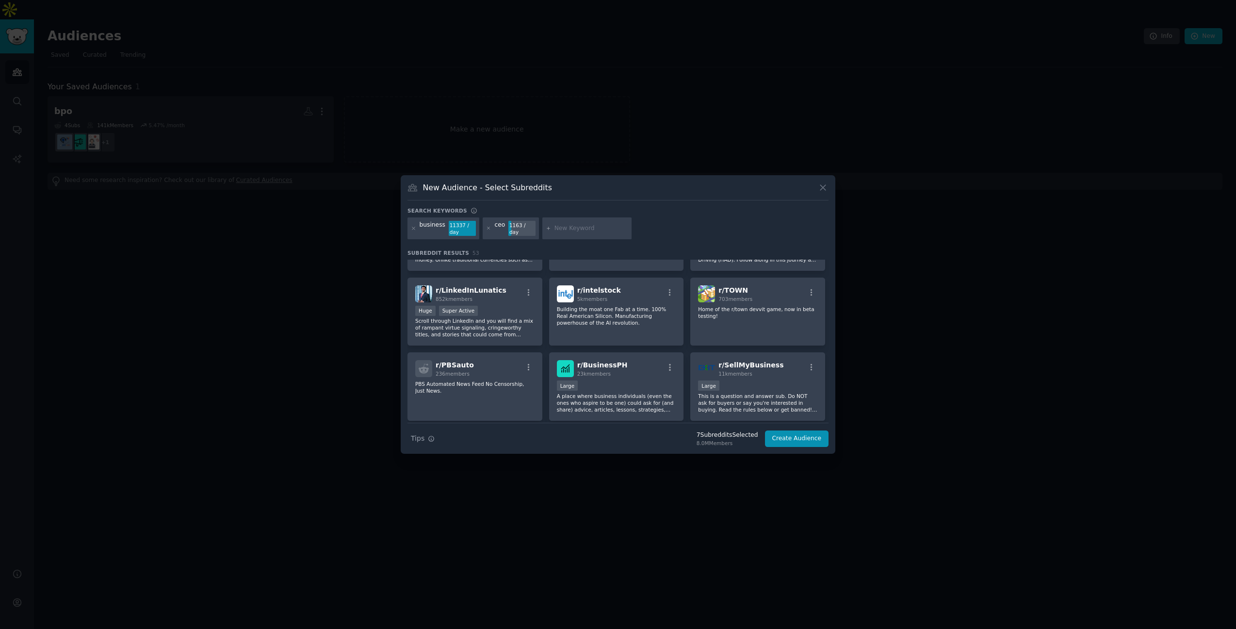
scroll to position [510, 0]
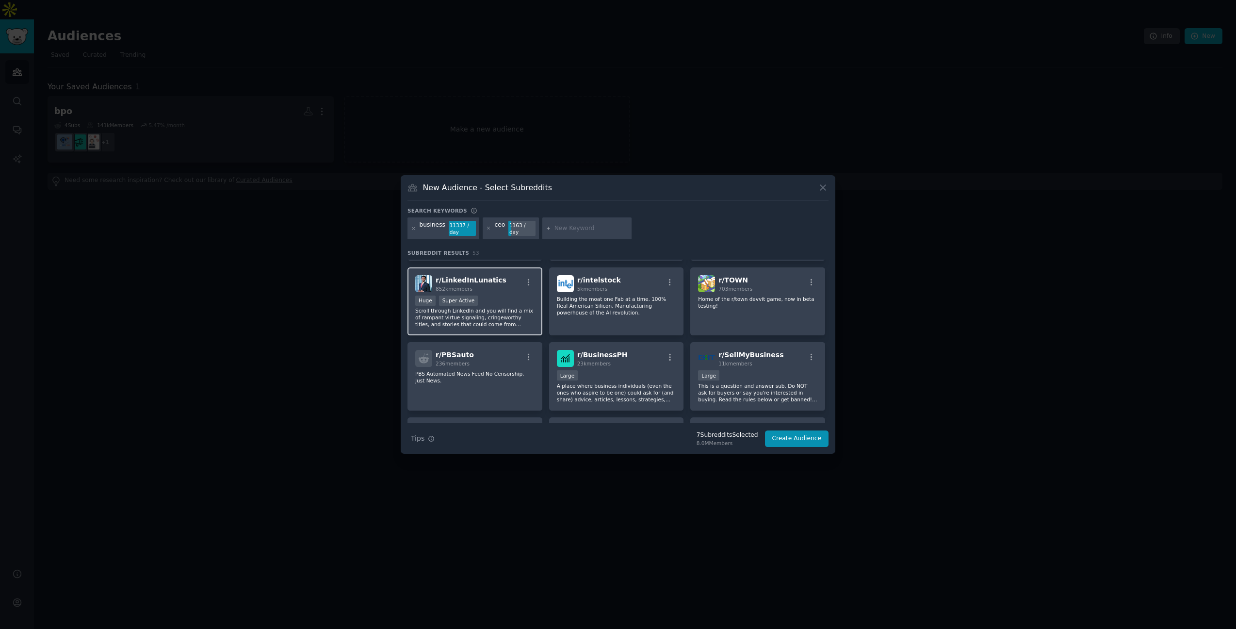
click at [481, 322] on p "Scroll through LinkedIn and you will find a mix of rampant virtue signaling, cr…" at bounding box center [474, 317] width 119 height 20
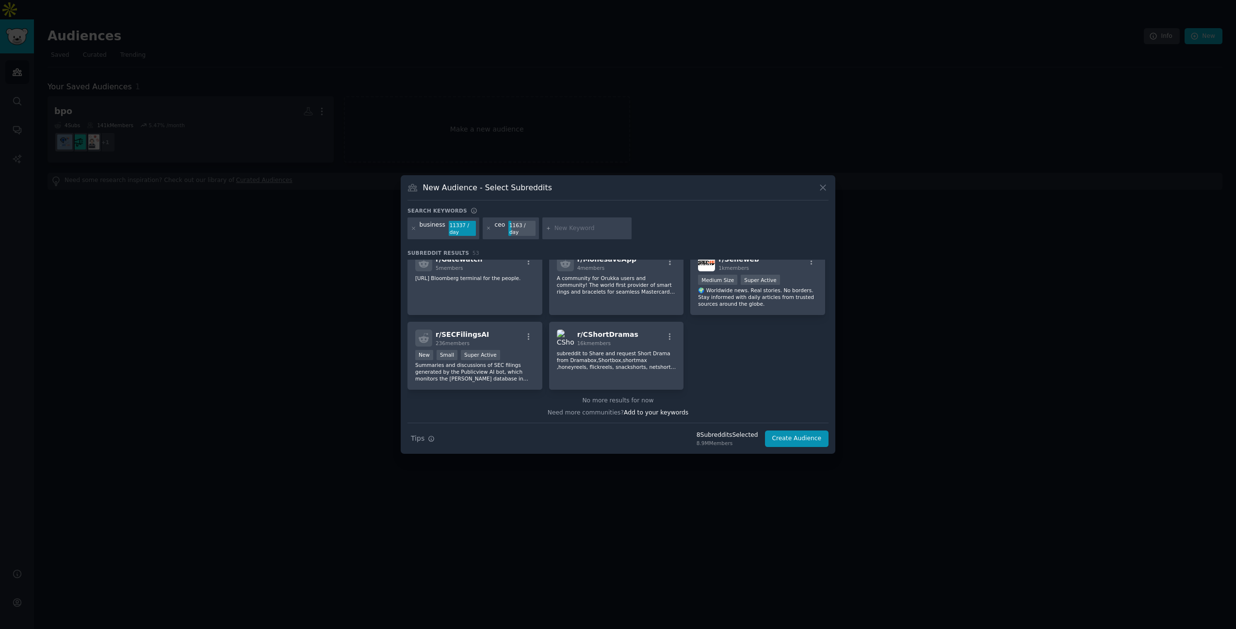
scroll to position [1207, 0]
click at [801, 436] on button "Create Audience" at bounding box center [797, 438] width 64 height 16
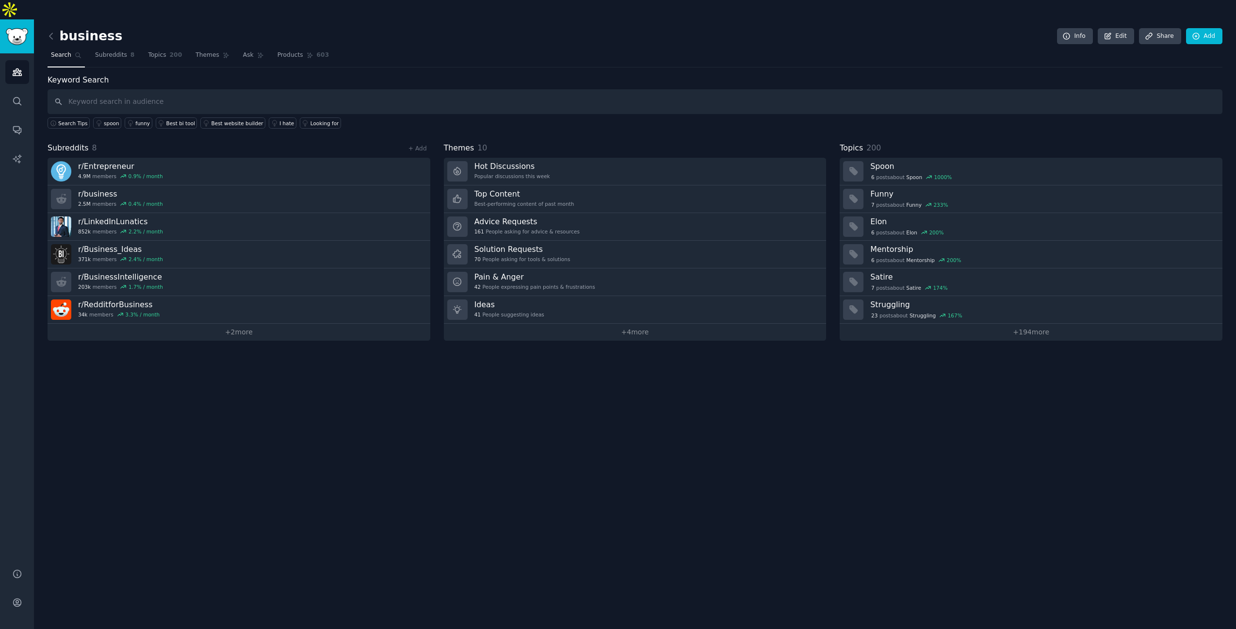
click at [413, 89] on input "text" at bounding box center [635, 101] width 1175 height 25
click at [131, 89] on input "text" at bounding box center [635, 101] width 1175 height 25
type input "bpo"
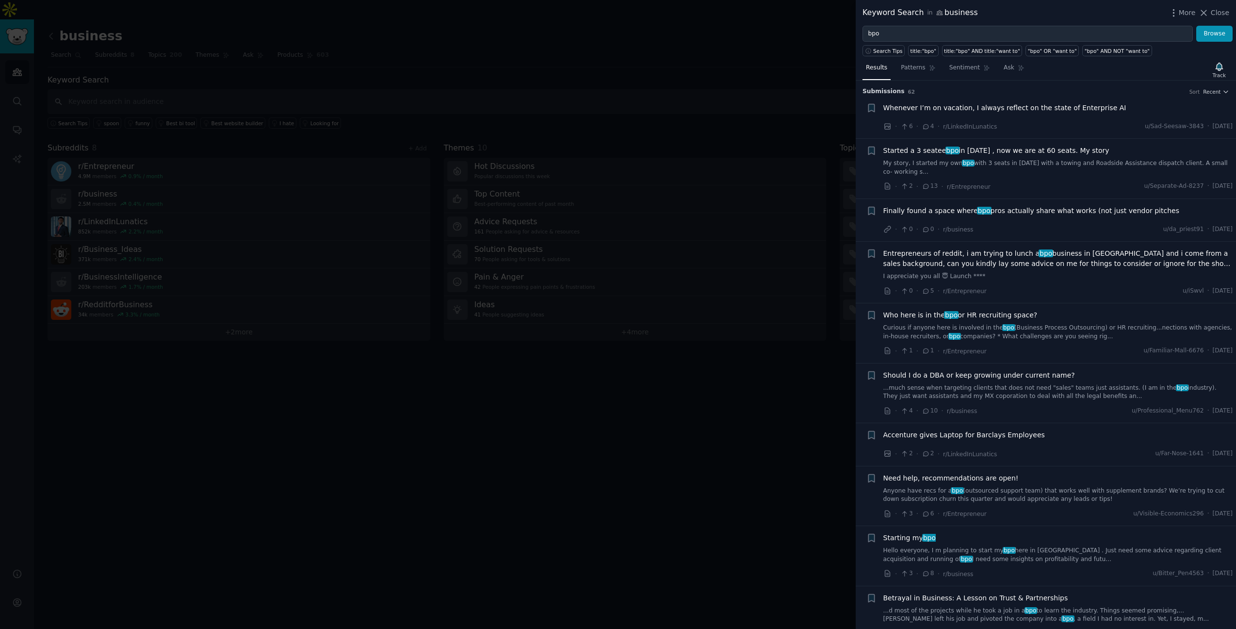
click at [1037, 275] on link "I appreciate you all 😇 Launch ****" at bounding box center [1058, 276] width 350 height 9
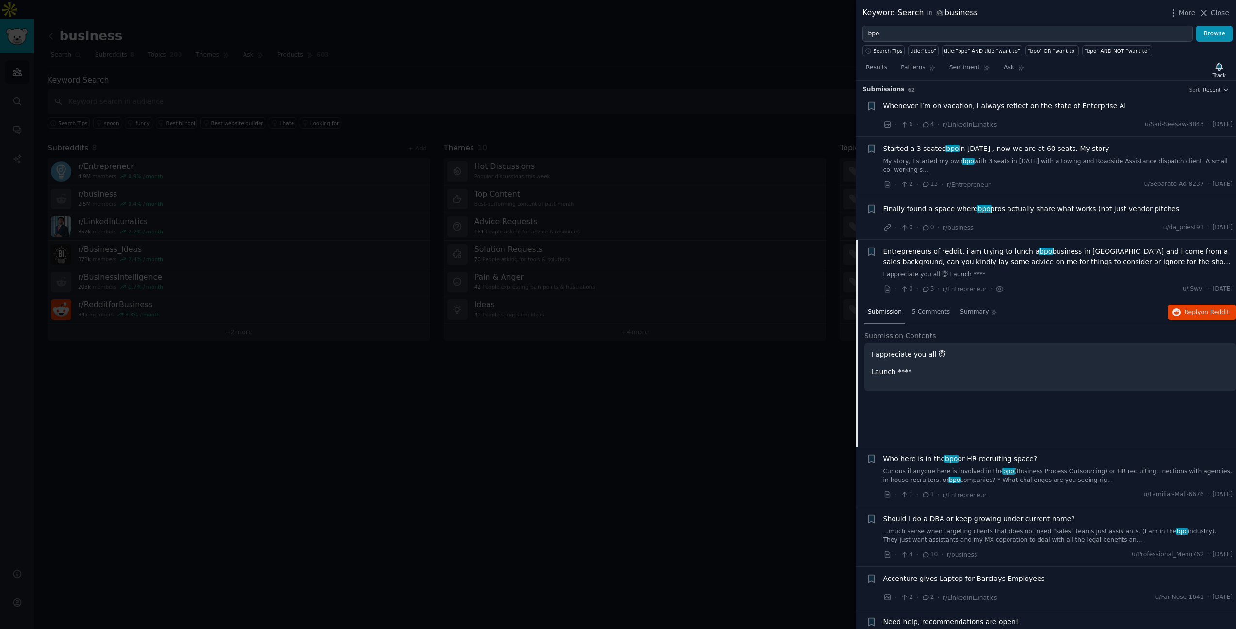
scroll to position [1, 0]
click at [927, 312] on span "5 Comments" at bounding box center [931, 313] width 38 height 9
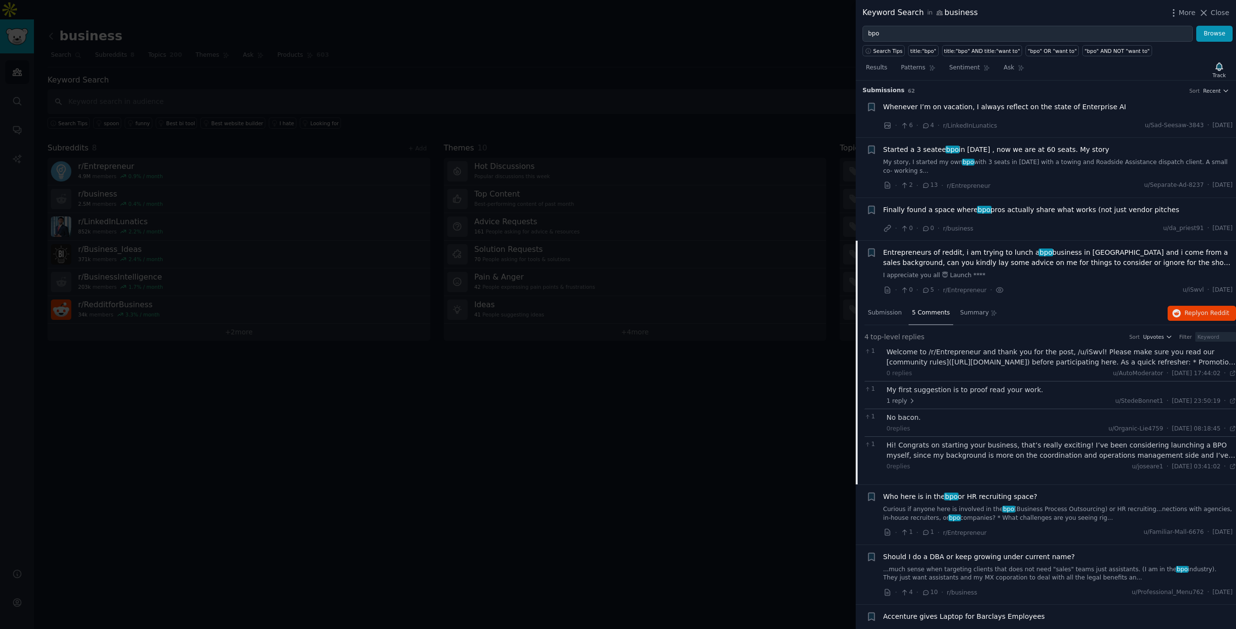
click at [939, 395] on div "My first suggestion is to proof read your work. 1 reply u/StedeBonnet1 · Tue 12…" at bounding box center [1062, 395] width 350 height 20
click at [936, 400] on div "1 reply u/StedeBonnet1 · Tue 12/08/2025, 23:50:19 Tue 12/08/2025 ·" at bounding box center [1062, 401] width 350 height 9
click at [909, 397] on span "1 reply" at bounding box center [901, 401] width 29 height 9
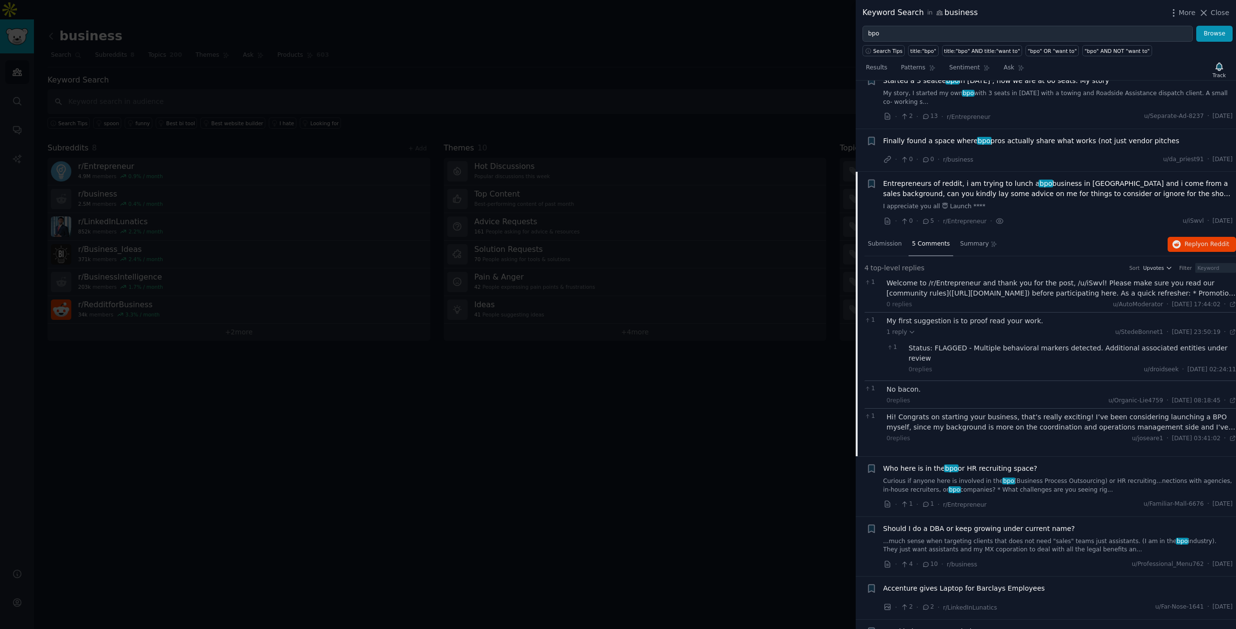
scroll to position [83, 0]
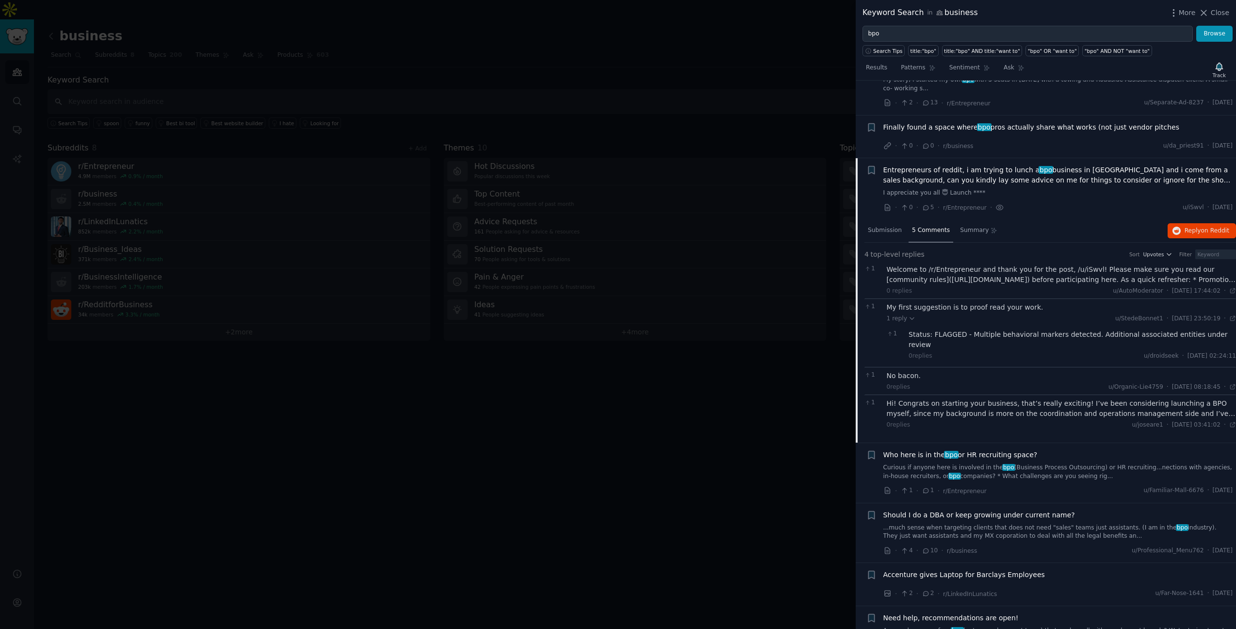
click at [1026, 421] on div "0 replies u/joseare1 · Fri 22/08/2025, 03:41:02 Fri 22/08/2025 ·" at bounding box center [1062, 425] width 350 height 9
click at [942, 400] on div "Hi! Congrats on starting your business, that’s really exciting! I’ve been consi…" at bounding box center [1062, 408] width 350 height 20
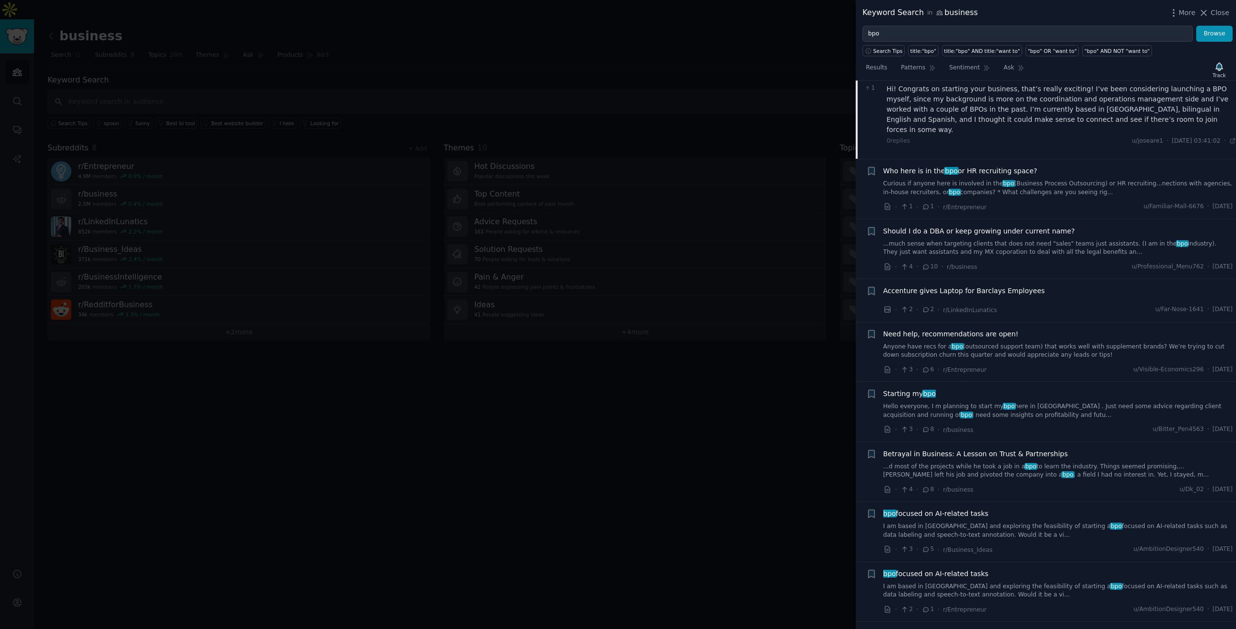
scroll to position [400, 0]
click at [1002, 399] on div "Starting my bpo Hello everyone, I m planning to start my bpo here in India . Ju…" at bounding box center [1058, 410] width 350 height 46
click at [1040, 400] on link "Hello everyone, I m planning to start my bpo here in India . Just need some adv…" at bounding box center [1058, 408] width 350 height 17
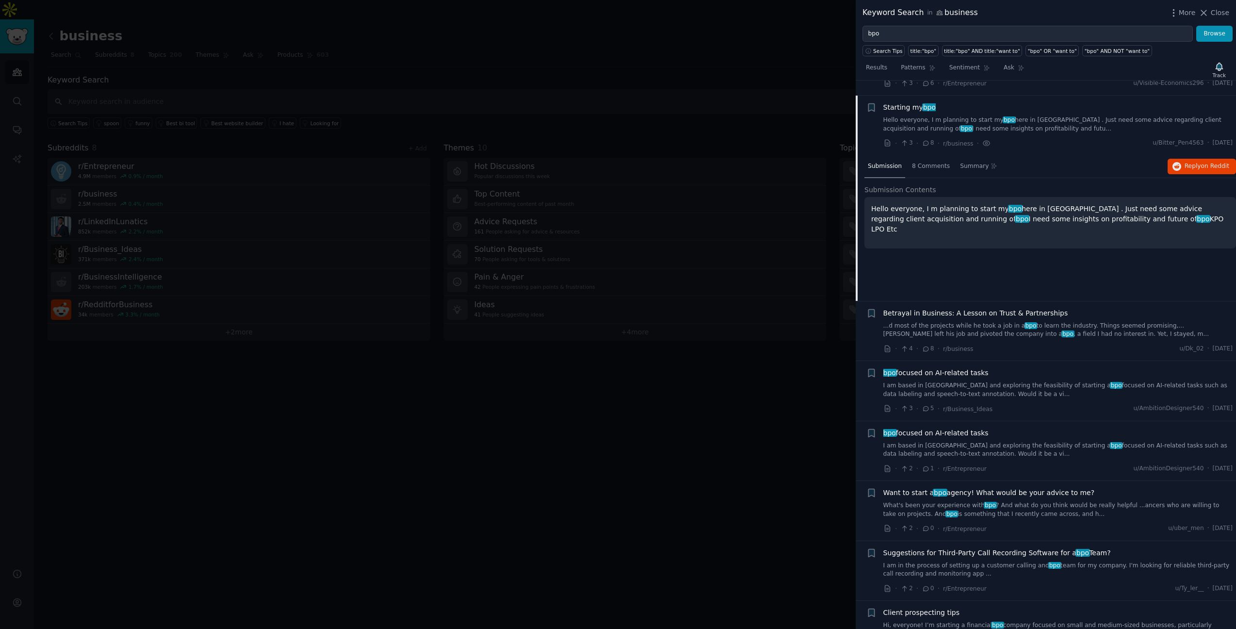
scroll to position [382, 0]
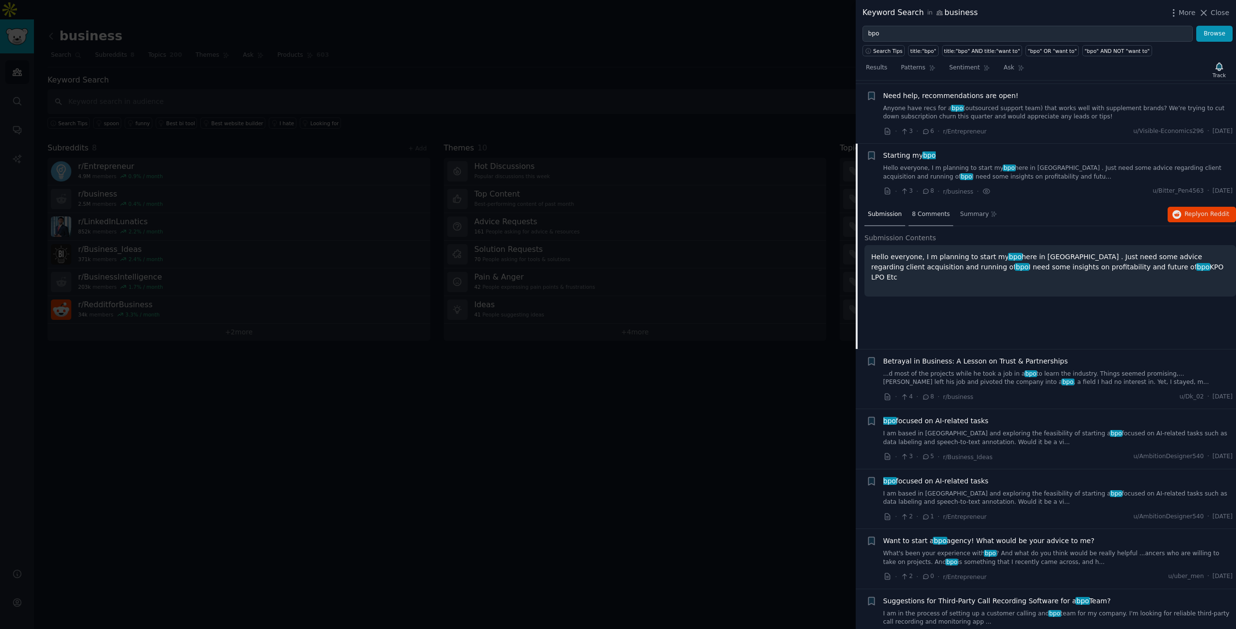
click at [929, 212] on span "8 Comments" at bounding box center [931, 214] width 38 height 9
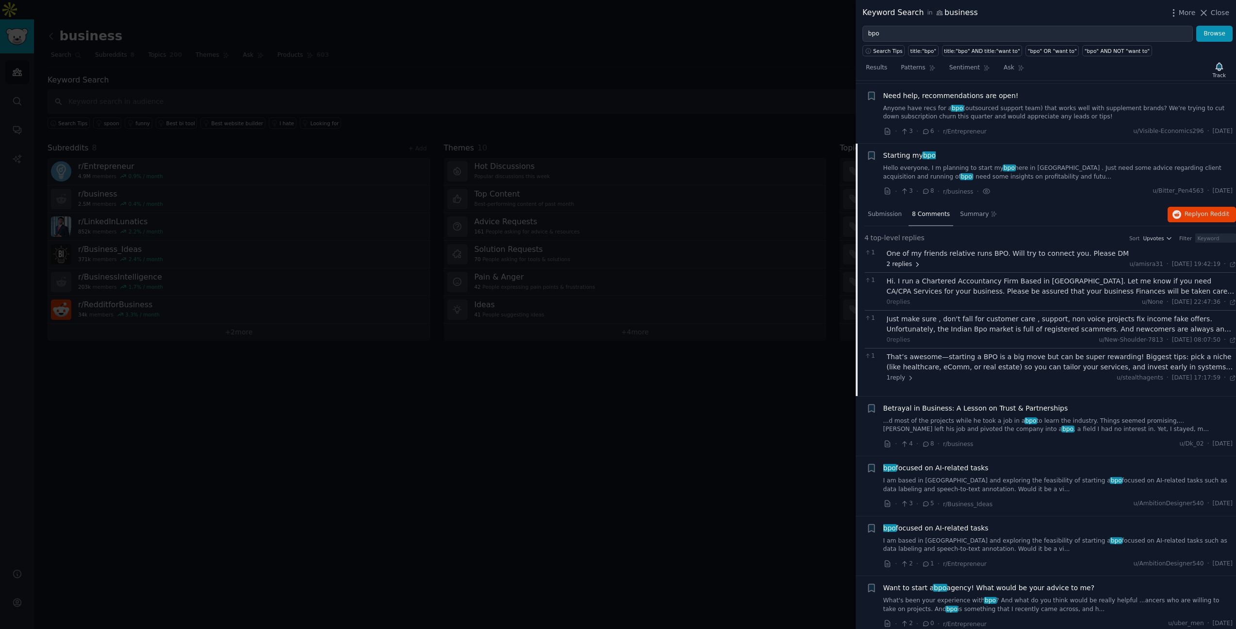
click at [911, 263] on span "2 replies" at bounding box center [904, 264] width 34 height 9
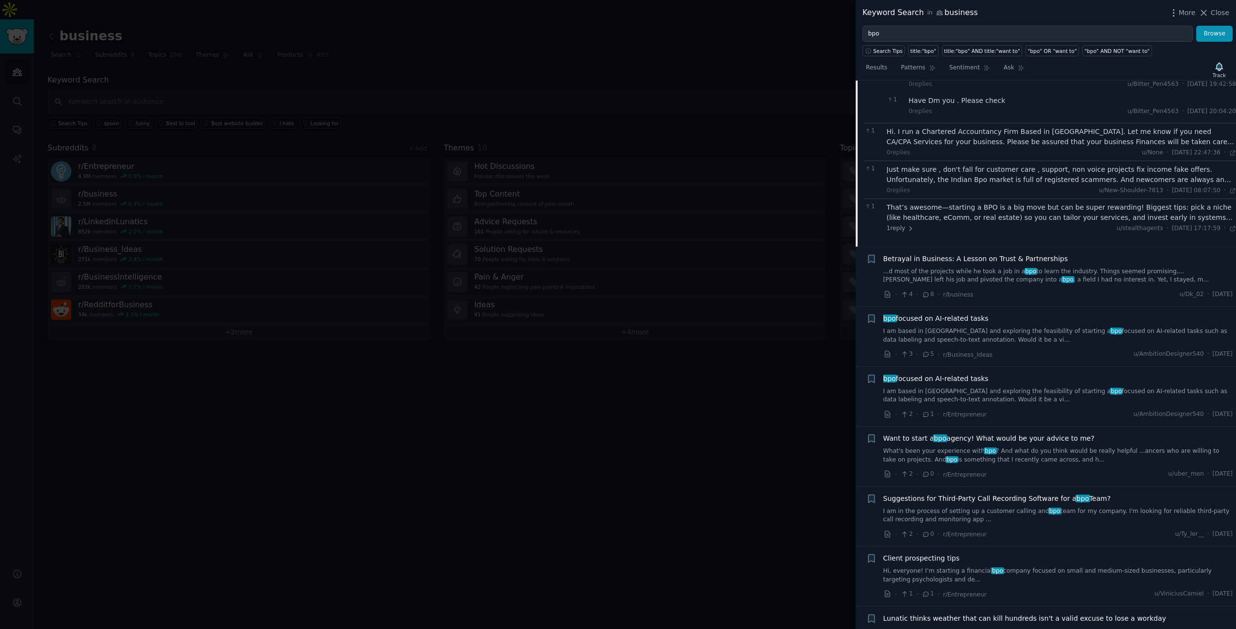
scroll to position [622, 0]
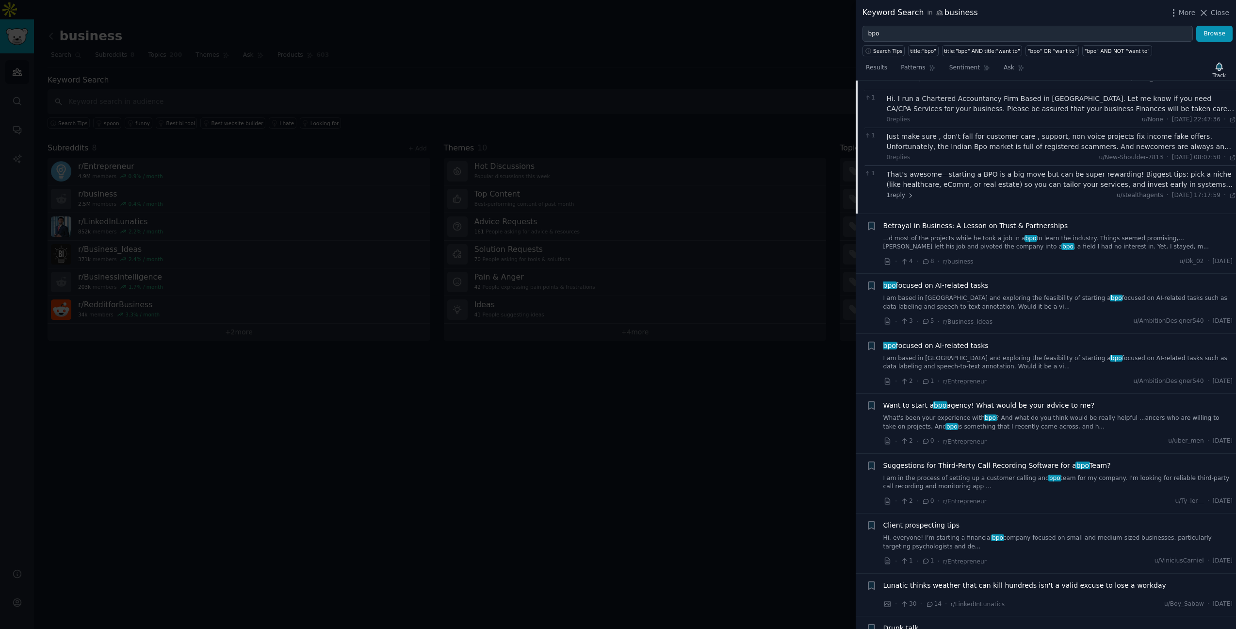
click at [918, 242] on link "...d most of the projects while he took a job in a bpo to learn the industry. T…" at bounding box center [1058, 242] width 350 height 17
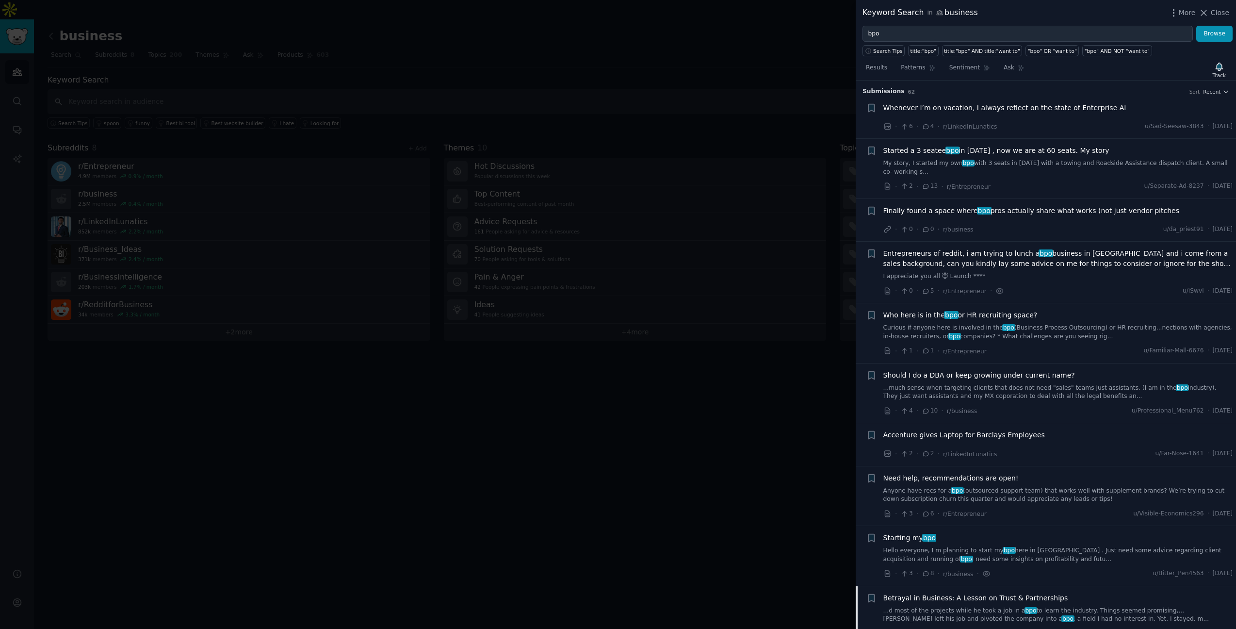
click at [1003, 174] on link "My story, I started my own bpo with 3 seats in 2021 with a towing and Roadside …" at bounding box center [1058, 167] width 350 height 17
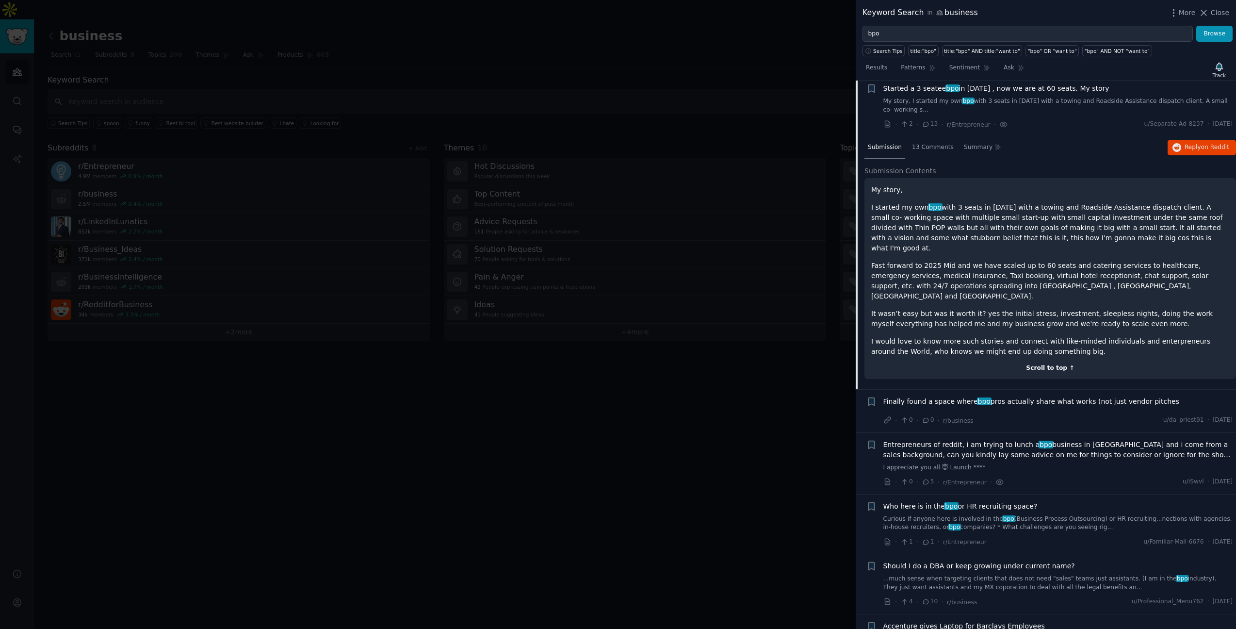
scroll to position [68, 0]
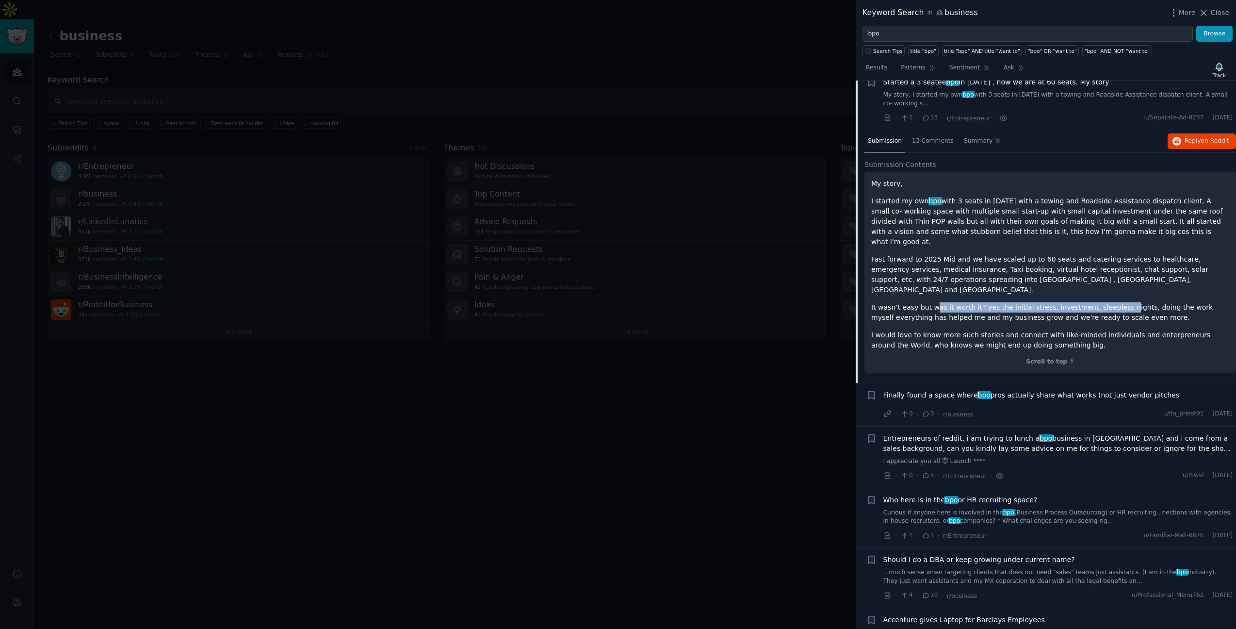
drag, startPoint x: 934, startPoint y: 288, endPoint x: 1115, endPoint y: 287, distance: 181.5
click at [1115, 302] on p "It wasn’t easy but was it worth it? yes the initial stress, investment, sleeple…" at bounding box center [1050, 312] width 358 height 20
click at [926, 145] on span "13 Comments" at bounding box center [933, 141] width 42 height 9
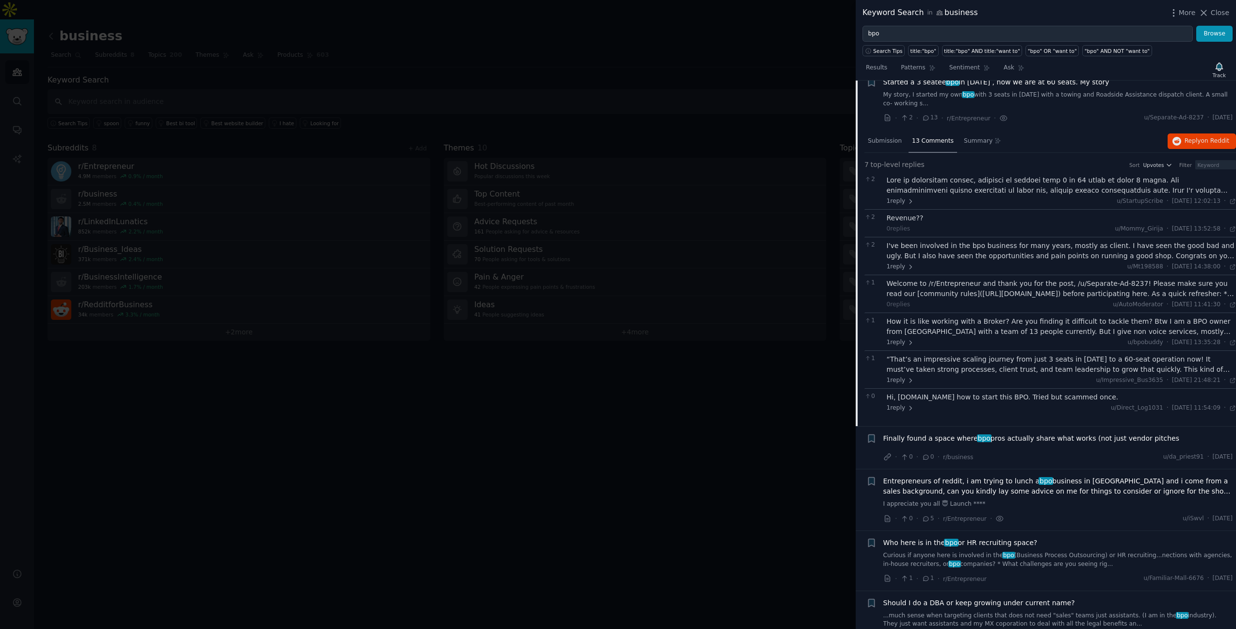
click at [940, 220] on div "Revenue??" at bounding box center [1062, 218] width 350 height 10
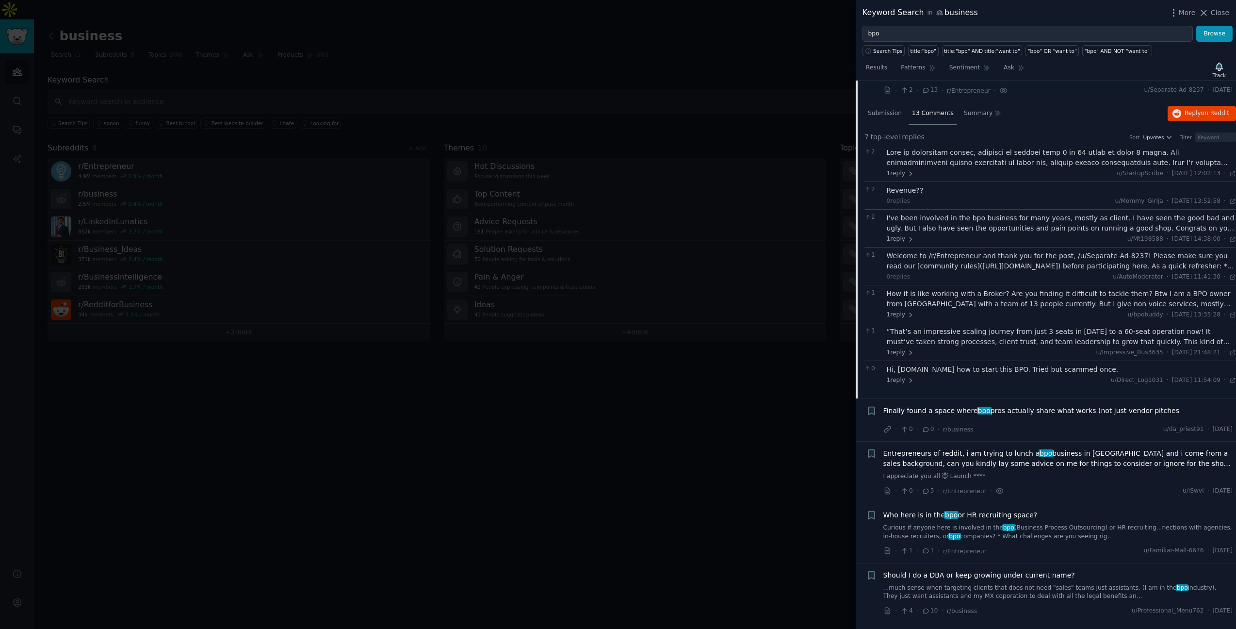
scroll to position [98, 0]
click at [1008, 232] on div "I've been involved in the bpo business for many years, mostly as client. I have…" at bounding box center [1062, 226] width 350 height 31
click at [991, 233] on div "1 reply u/Mt198588 · Sat 16/08/2025, 14:38:00 Sat 16/08/2025 ·" at bounding box center [1062, 237] width 350 height 9
click at [892, 239] on font "reply" at bounding box center [897, 236] width 15 height 7
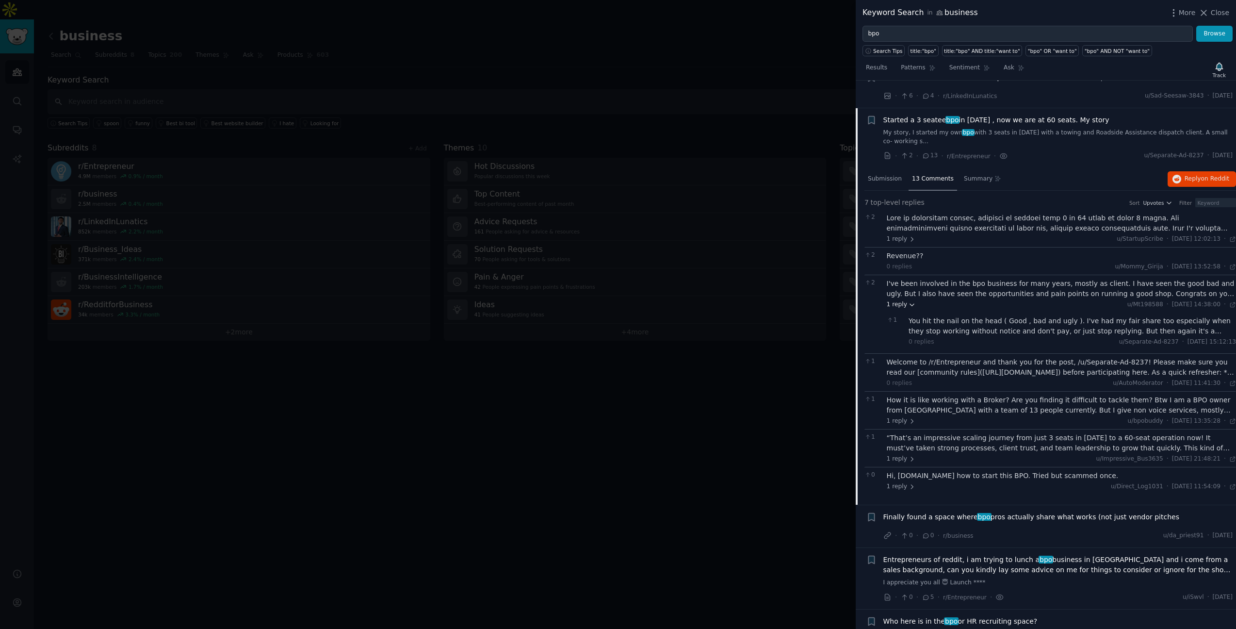
scroll to position [0, 0]
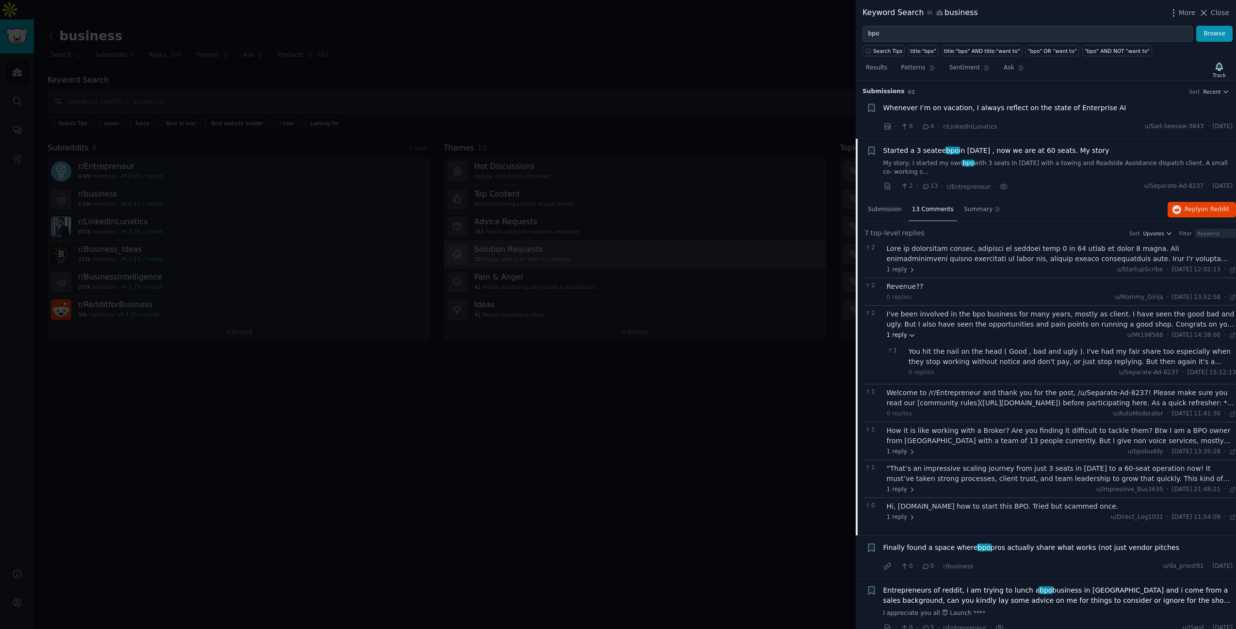
drag, startPoint x: 1206, startPoint y: 10, endPoint x: 523, endPoint y: 245, distance: 721.9
click at [1206, 10] on icon at bounding box center [1204, 13] width 10 height 10
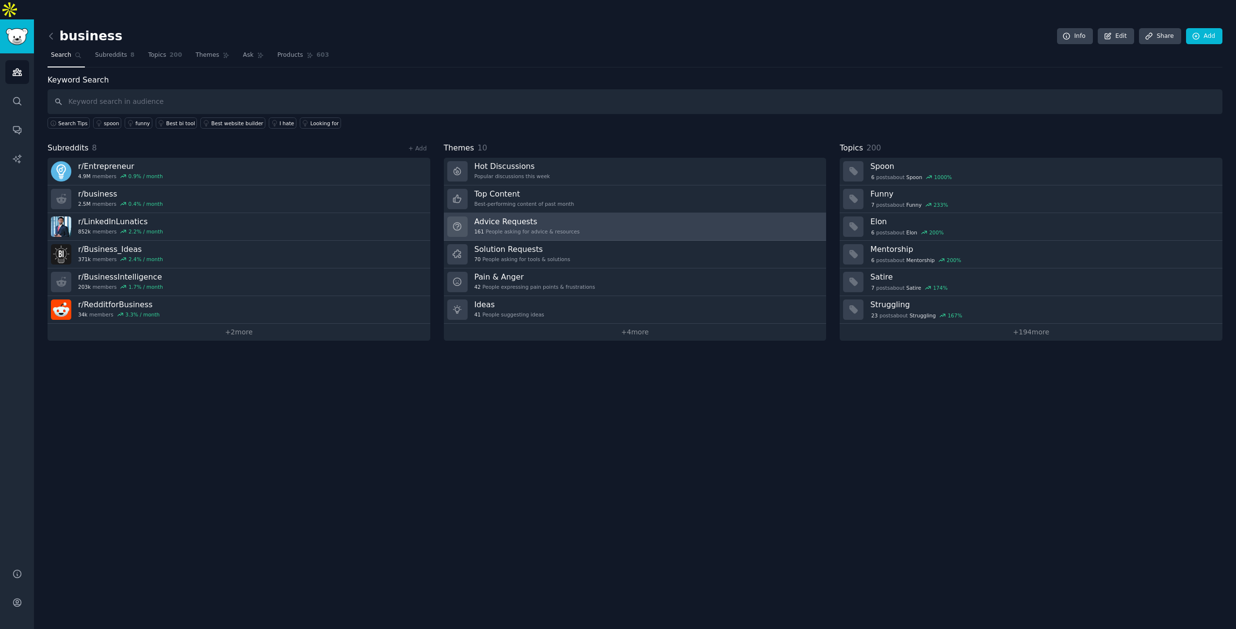
click at [552, 228] on div "161 People asking for advice & resources" at bounding box center [526, 231] width 105 height 7
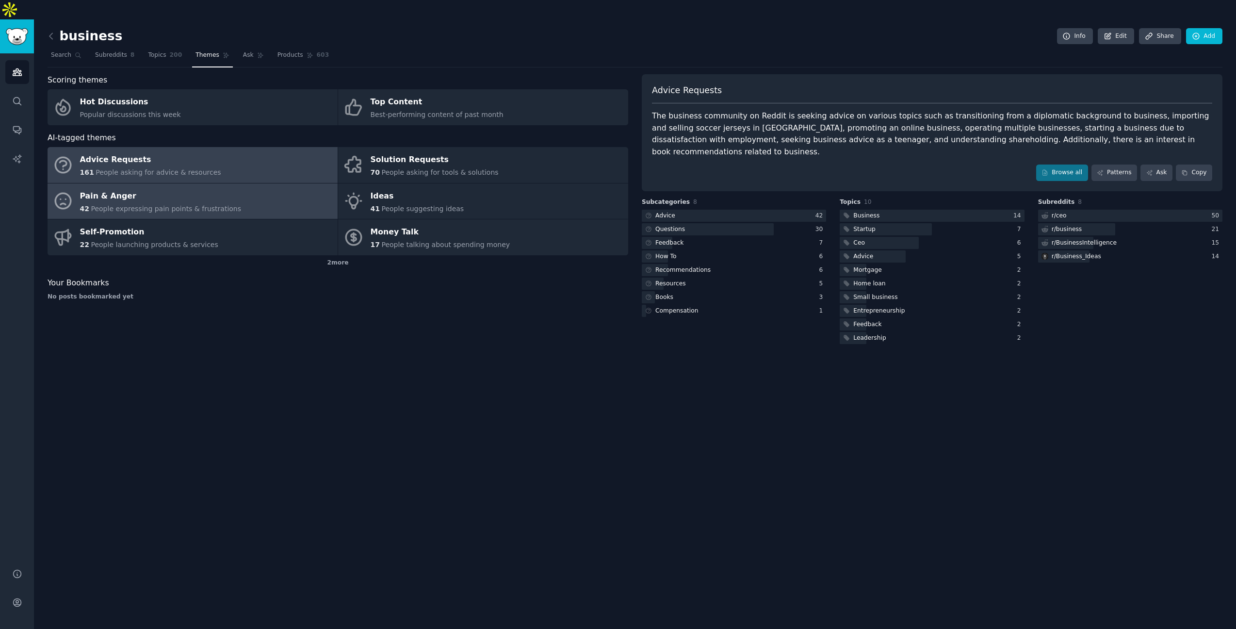
click at [254, 189] on link "Pain & Anger 42 People expressing pain points & frustrations" at bounding box center [193, 201] width 290 height 36
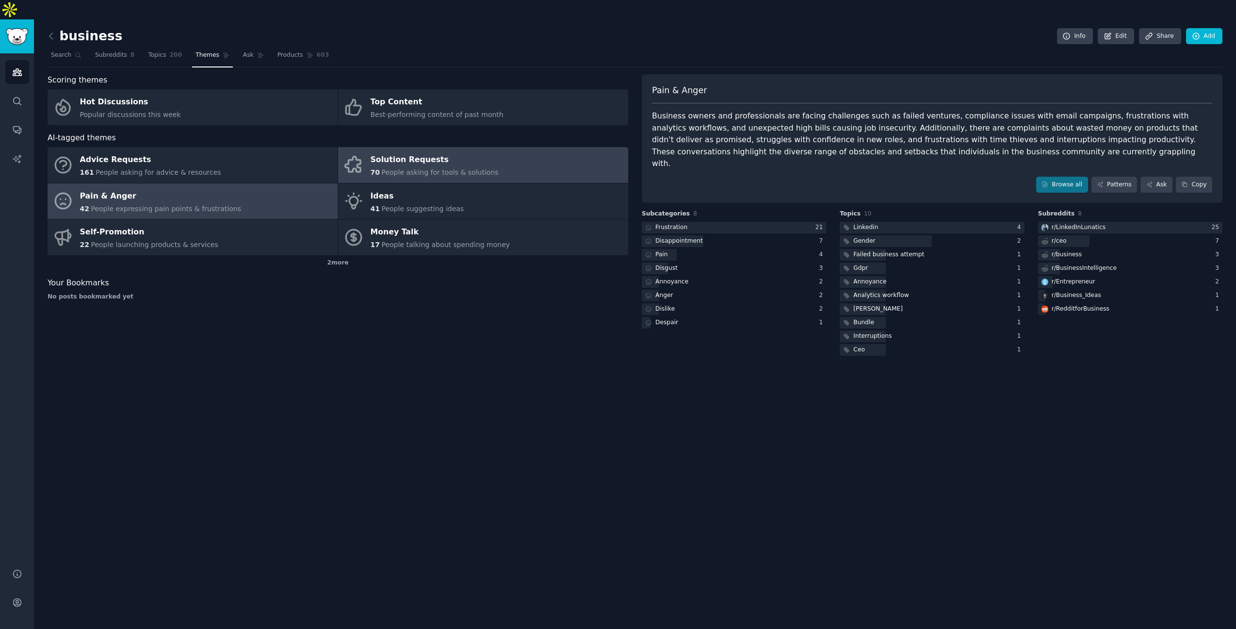
click at [471, 167] on div "70 People asking for tools & solutions" at bounding box center [435, 172] width 128 height 10
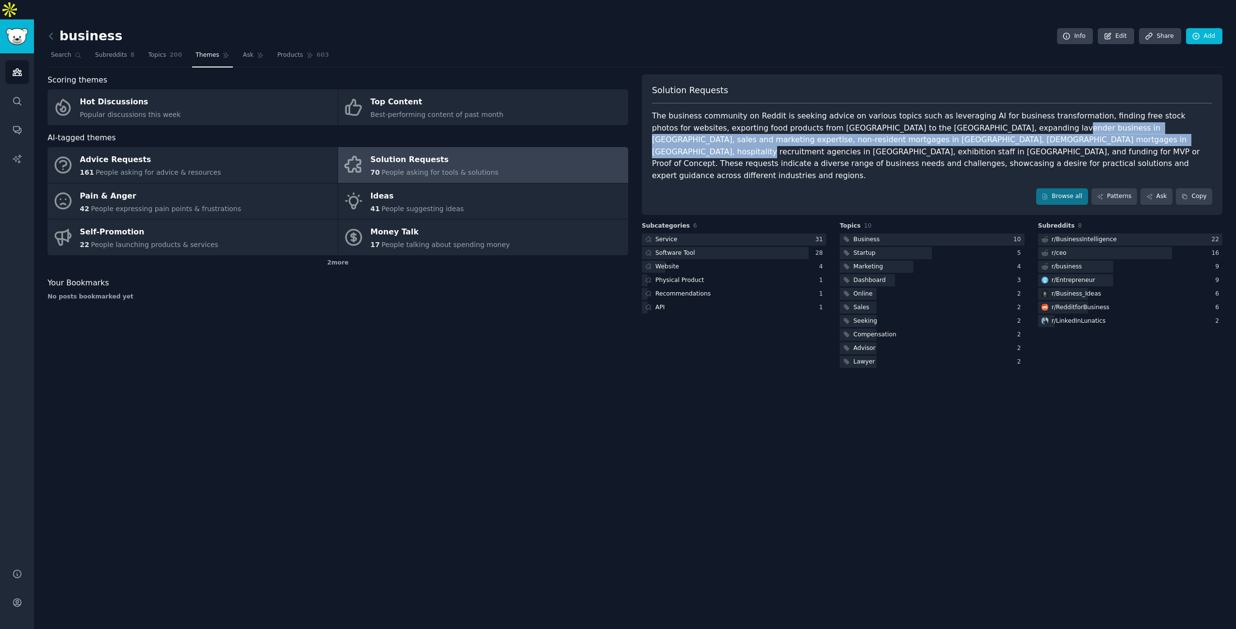
drag, startPoint x: 971, startPoint y: 116, endPoint x: 998, endPoint y: 122, distance: 27.8
click at [998, 122] on div "The business community on Reddit is seeking advice on various topics such as le…" at bounding box center [932, 145] width 560 height 71
click at [753, 247] on div at bounding box center [725, 253] width 167 height 12
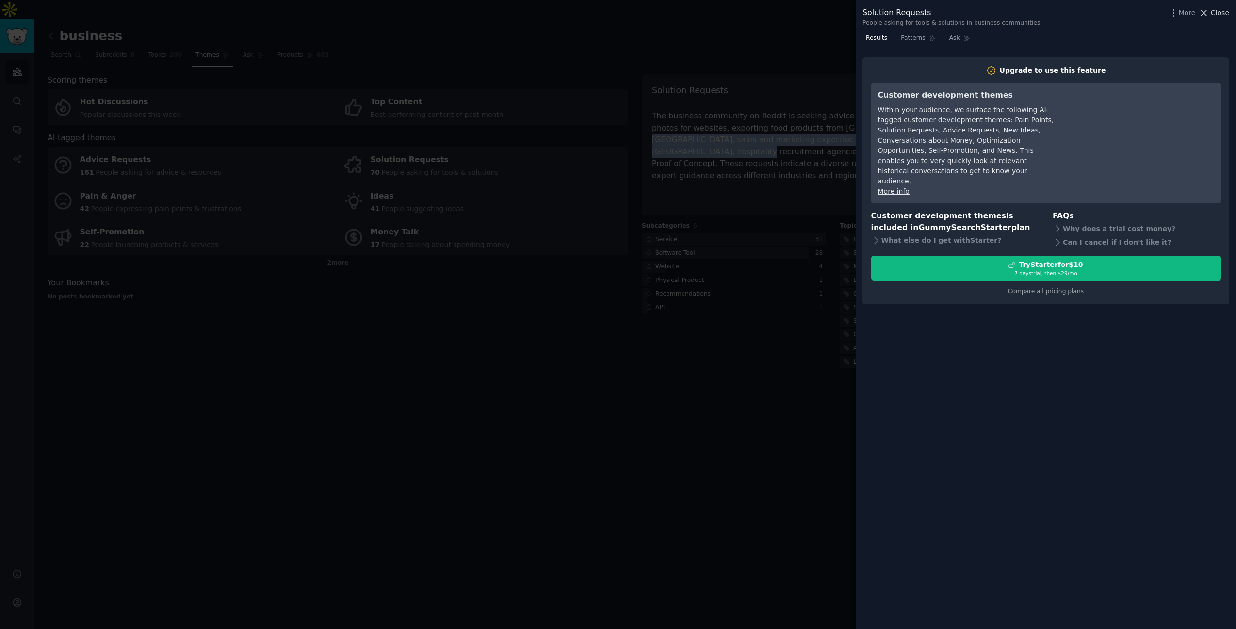
click at [1217, 13] on span "Close" at bounding box center [1220, 13] width 18 height 10
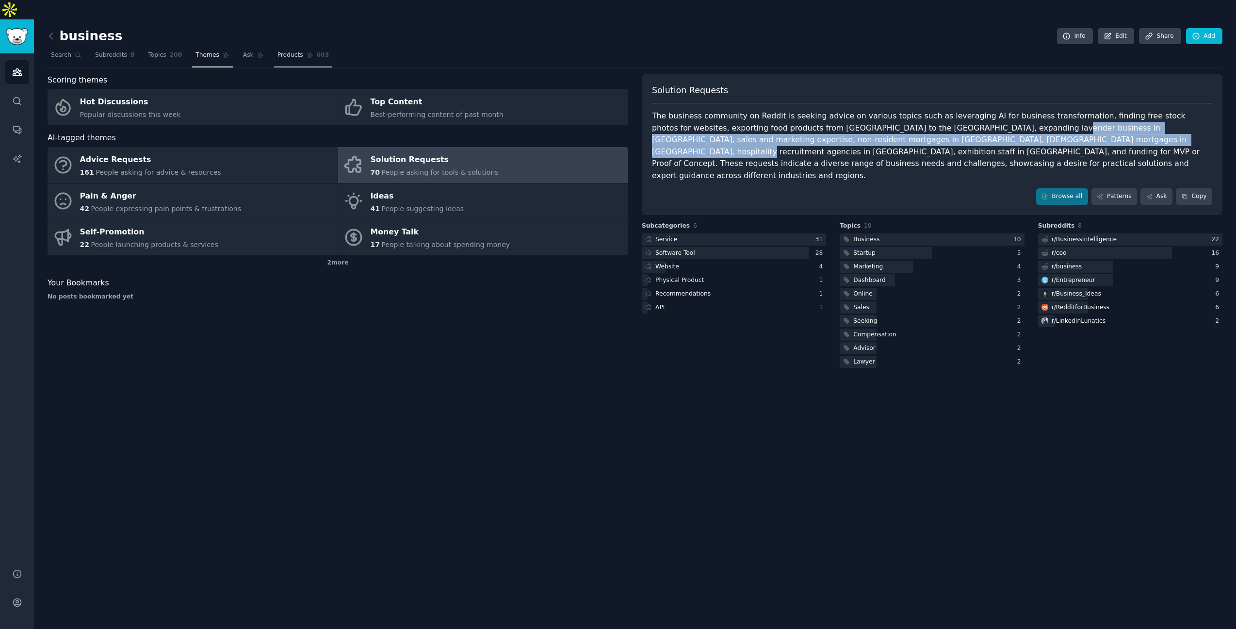
click at [278, 51] on span "Products" at bounding box center [291, 55] width 26 height 9
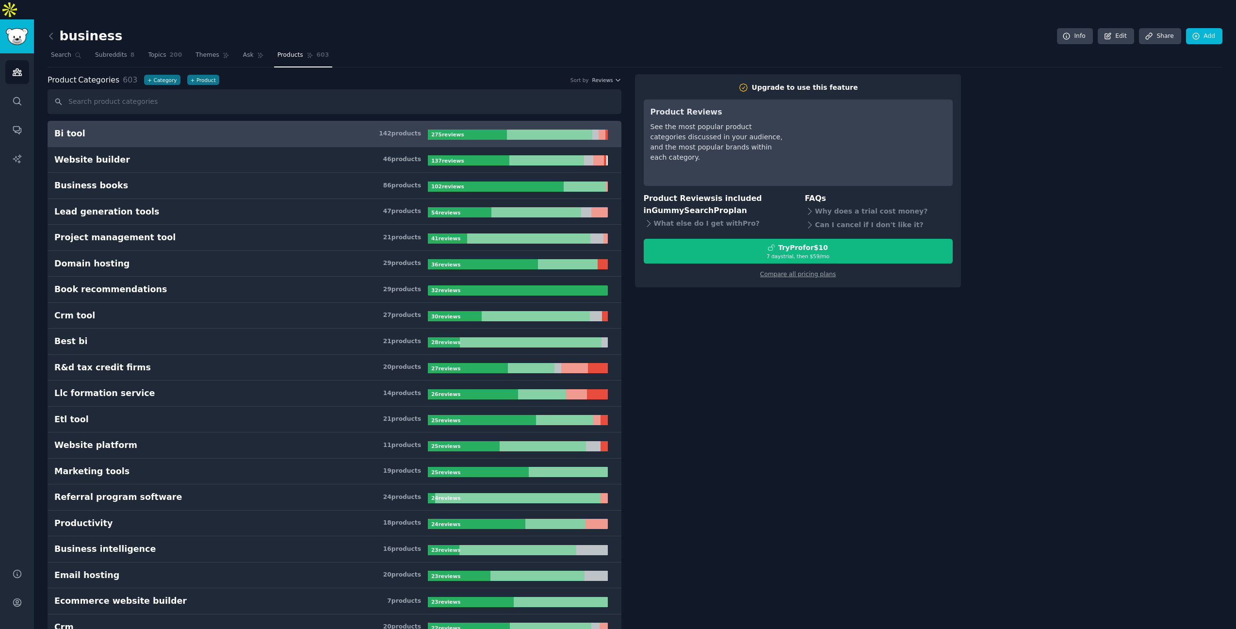
click at [116, 128] on h3 "Bi tool 142 product s" at bounding box center [241, 134] width 374 height 12
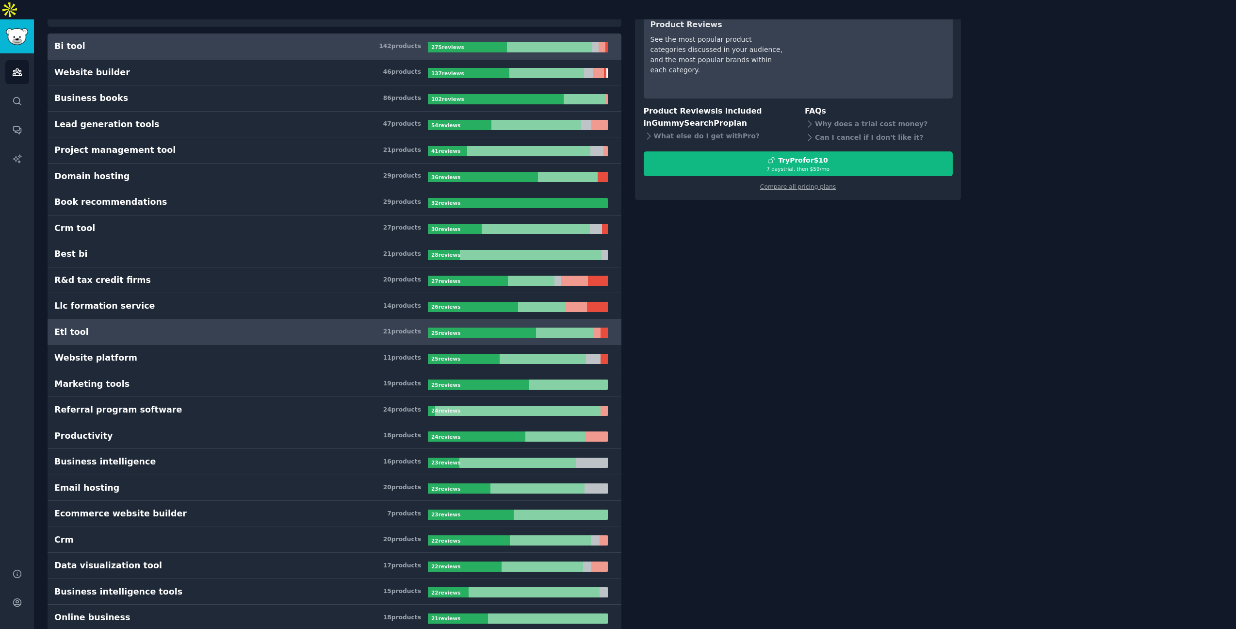
scroll to position [188, 0]
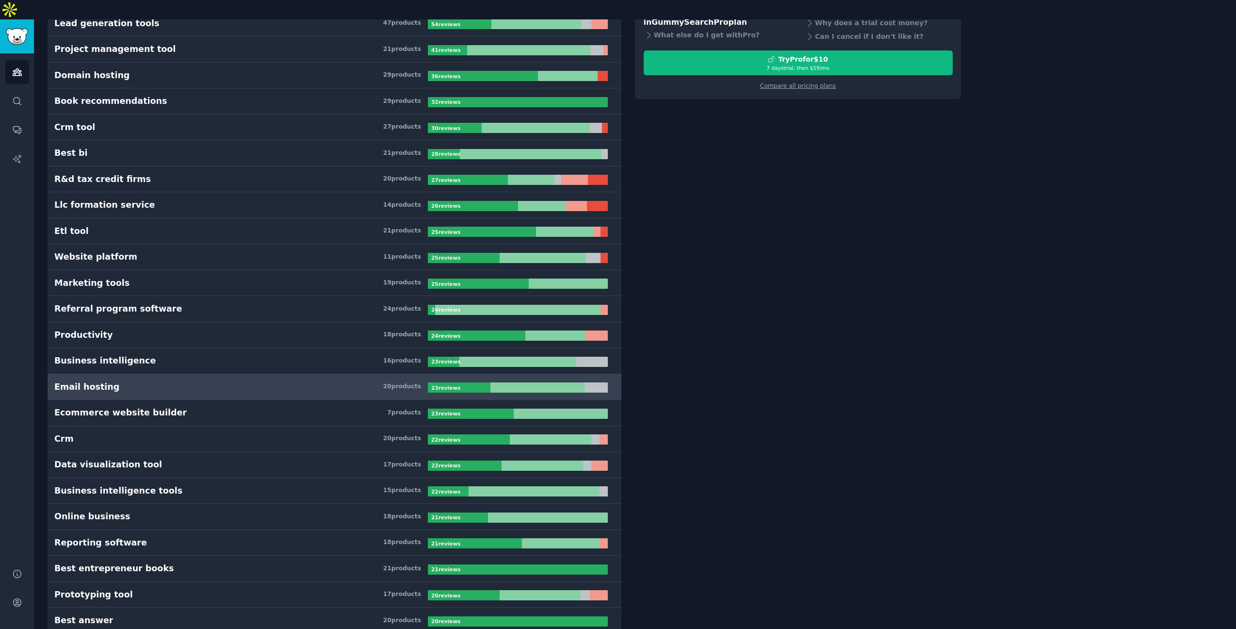
click at [146, 381] on h3 "Email hosting 20 product s" at bounding box center [241, 387] width 374 height 12
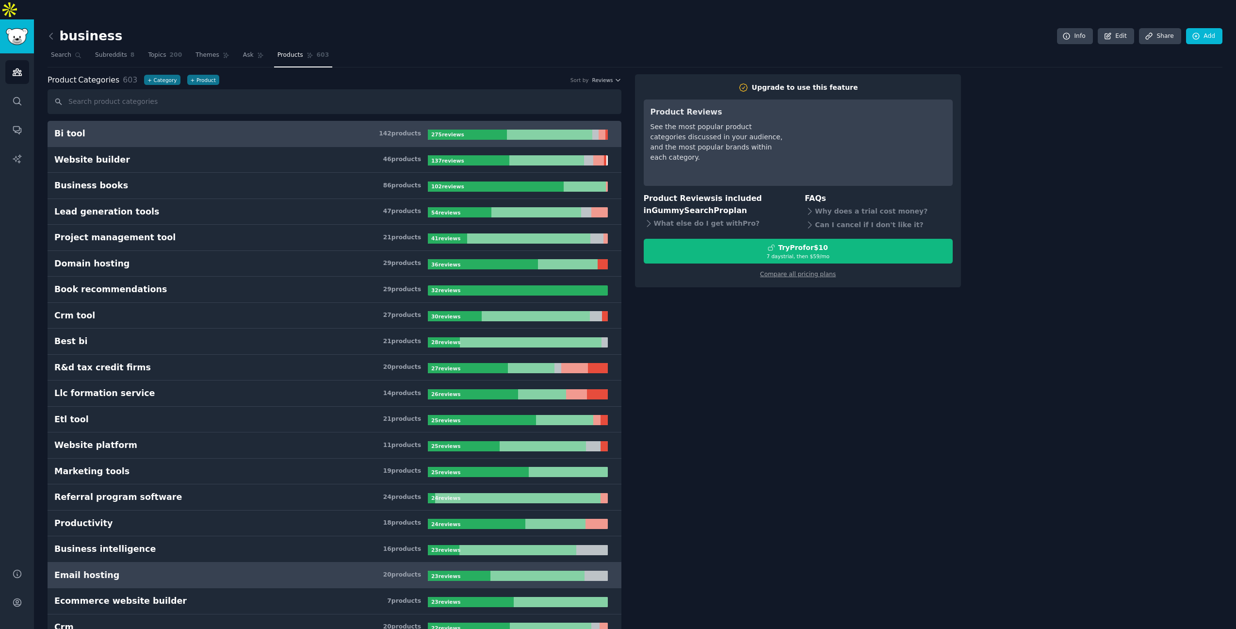
click at [265, 128] on h3 "Bi tool 142 product s" at bounding box center [241, 134] width 374 height 12
